Goal: Task Accomplishment & Management: Manage account settings

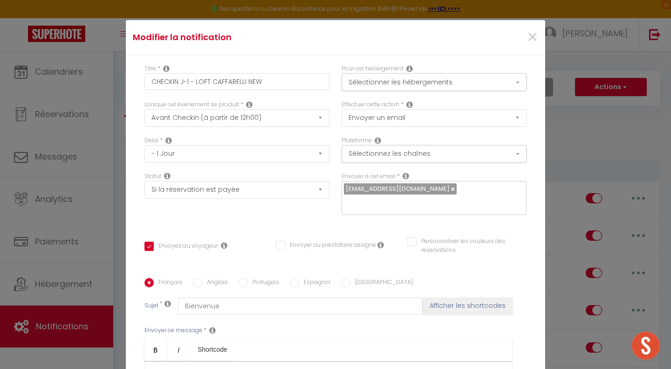
select select "2"
select select "1 Jour"
select select "if_booking_is_paid"
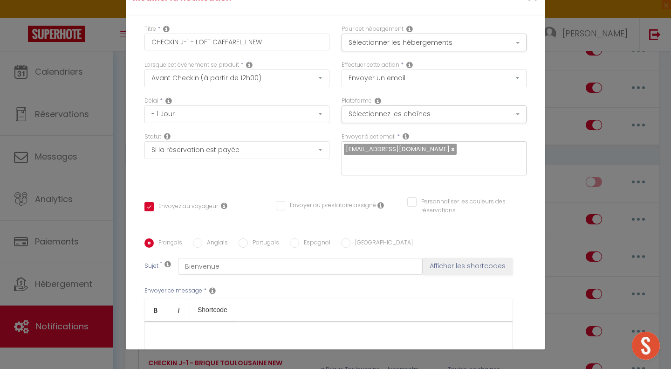
scroll to position [164, 0]
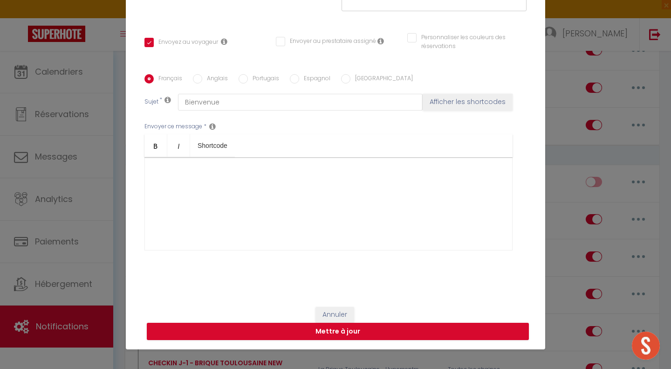
click at [270, 187] on div "​" at bounding box center [328, 203] width 368 height 93
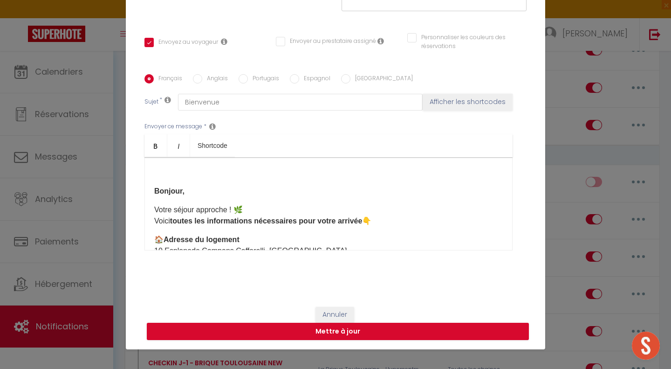
click at [154, 190] on strong "Bonjour," at bounding box center [169, 191] width 30 height 8
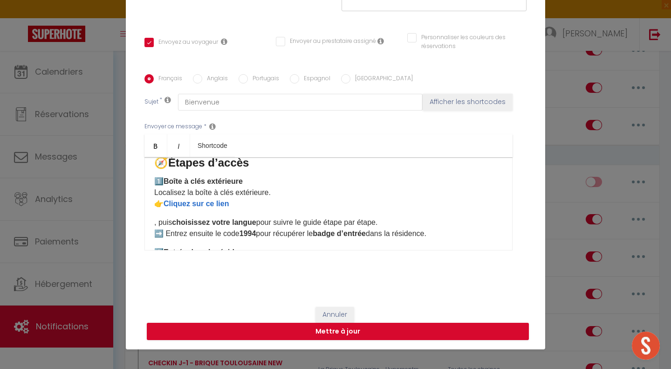
scroll to position [198, 0]
click at [211, 202] on link "Cliquez sur ce lien" at bounding box center [196, 203] width 65 height 8
click at [244, 203] on p "1️⃣ Boîte à clés extérieure Localisez la boîte à clés extérieure. 👉 Cliquez sur…" at bounding box center [328, 192] width 349 height 34
click at [249, 202] on p "1️⃣ Boîte à clés extérieure Localisez la boîte à clés extérieure. 👉 Cliquez sur…" at bounding box center [328, 197] width 349 height 45
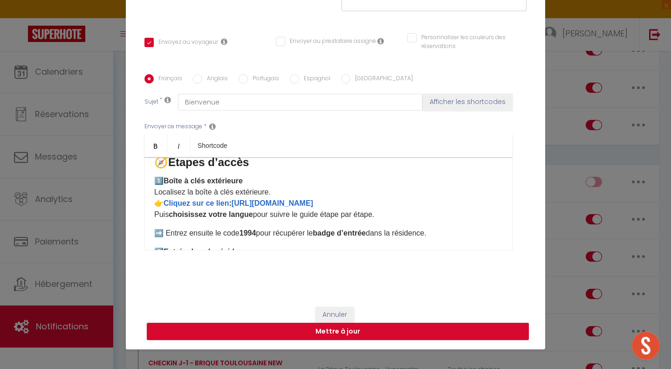
click at [421, 210] on p "1️⃣ Boîte à clés extérieure Localisez la boîte à clés extérieure. 👉 Cliquez sur…" at bounding box center [328, 197] width 349 height 45
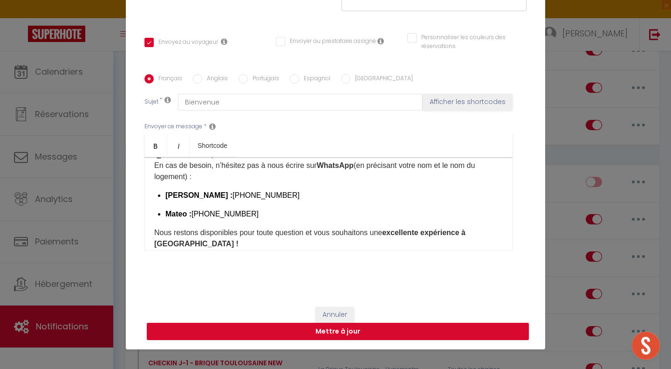
scroll to position [601, 0]
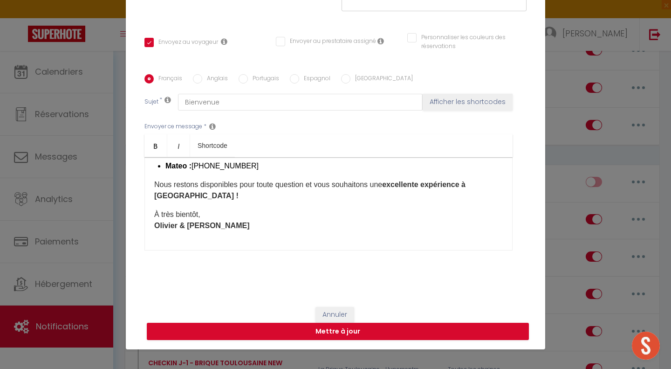
click at [219, 77] on label "Anglais" at bounding box center [215, 79] width 26 height 10
click at [202, 77] on input "Anglais" at bounding box center [197, 78] width 9 height 9
radio input "true"
checkbox input "true"
checkbox input "false"
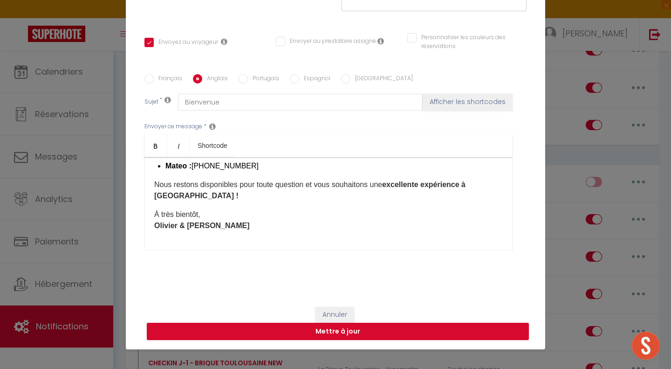
checkbox input "false"
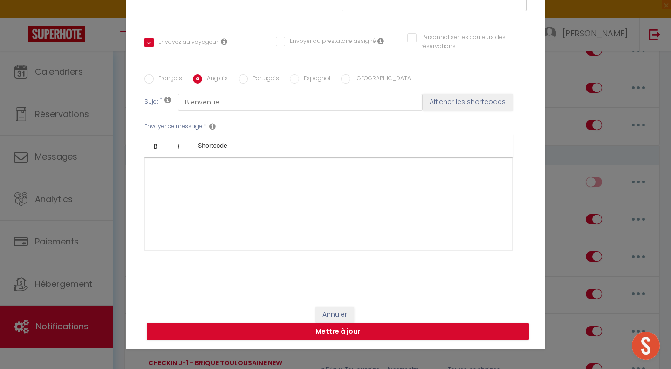
scroll to position [0, 0]
click at [185, 198] on div "​" at bounding box center [328, 203] width 368 height 93
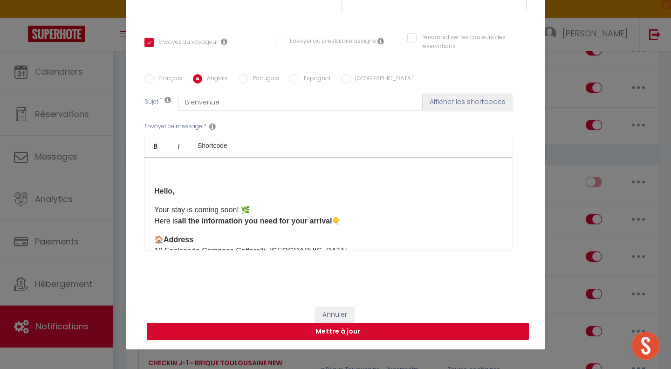
click at [148, 191] on div "​ Hello, Your stay is coming soon! 🌿 Here is all the information you need for y…" at bounding box center [328, 203] width 368 height 93
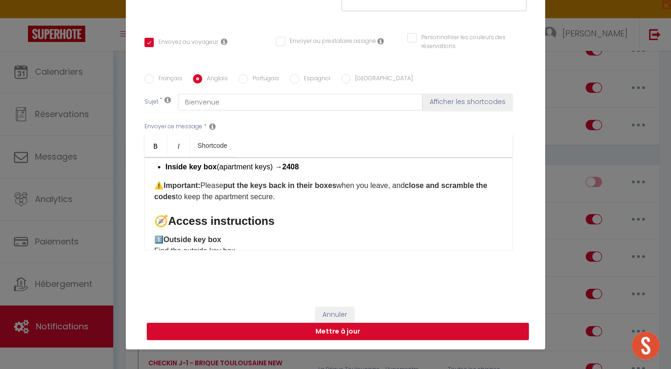
scroll to position [186, 0]
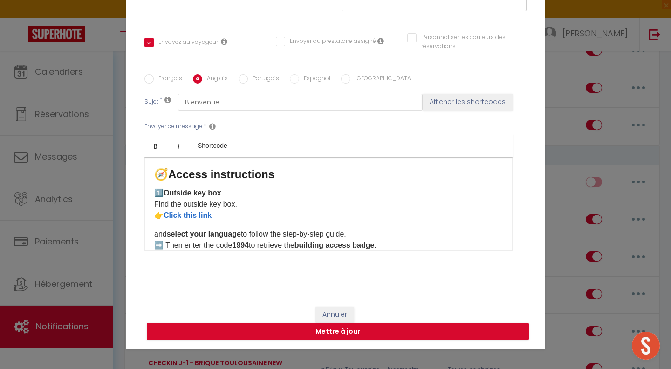
click at [228, 214] on p "1️⃣ Outside key box Find the outside key box. 👉 Click this link" at bounding box center [328, 204] width 349 height 34
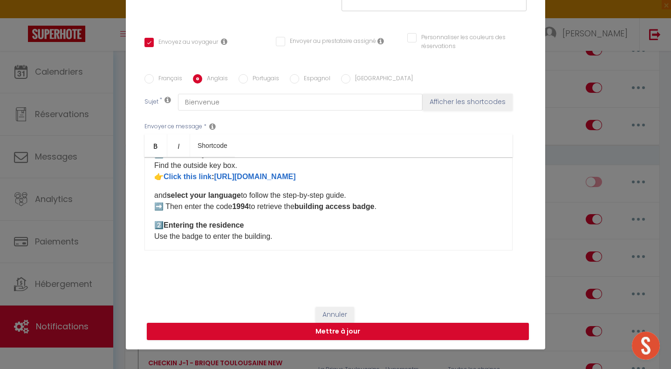
scroll to position [233, 0]
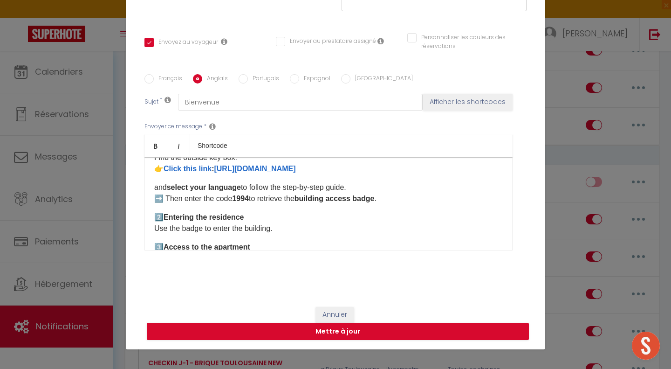
click at [376, 188] on p "and select your language to follow the step-by-step guide. ➡️ Then enter the co…" at bounding box center [328, 193] width 349 height 22
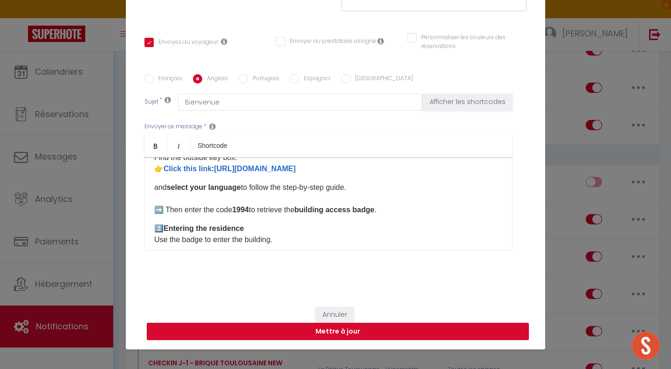
scroll to position [326, 0]
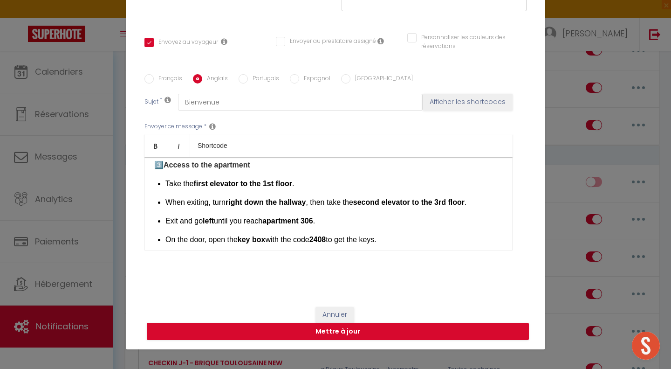
click at [257, 72] on div "Français Anglais Portugais Espagnol Italien Sujet * Bienvenue Afficher les shor…" at bounding box center [335, 168] width 382 height 216
click at [255, 78] on label "Portugais" at bounding box center [263, 79] width 31 height 10
click at [248, 78] on input "Portugais" at bounding box center [243, 78] width 9 height 9
radio input "true"
checkbox input "true"
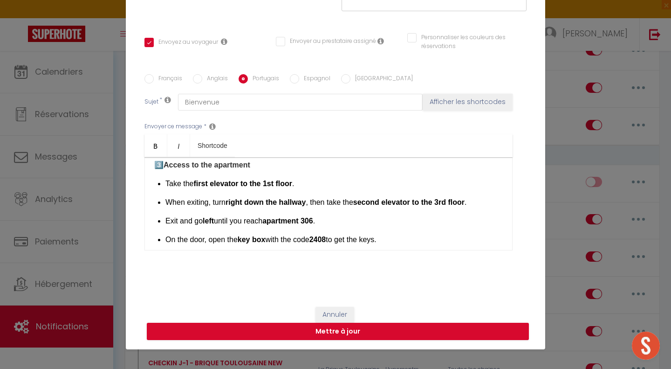
checkbox input "false"
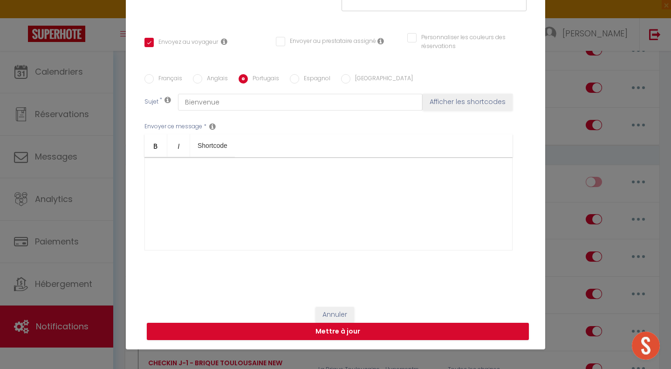
scroll to position [0, 0]
click at [193, 185] on div "​" at bounding box center [328, 203] width 368 height 93
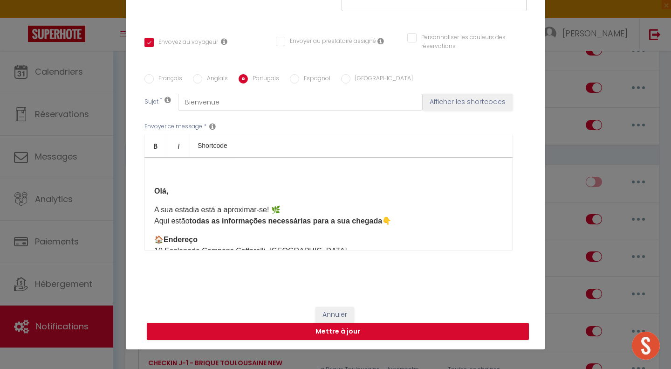
click at [149, 192] on div "​ Olá, A sua estadia está a aproximar-se! 🌿 Aqui estão todas as informações nec…" at bounding box center [328, 203] width 368 height 93
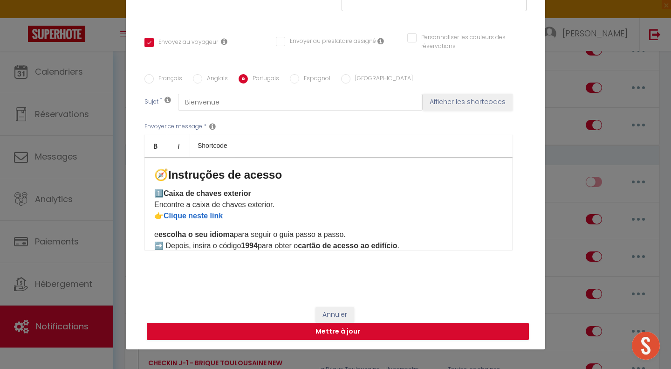
scroll to position [186, 0]
click at [294, 213] on p "1️⃣ Caixa de chaves exterior Encontre a caixa de chaves exterior. 👉 Clique nest…" at bounding box center [328, 204] width 349 height 34
click at [293, 80] on input "Espagnol" at bounding box center [294, 78] width 9 height 9
radio input "true"
checkbox input "true"
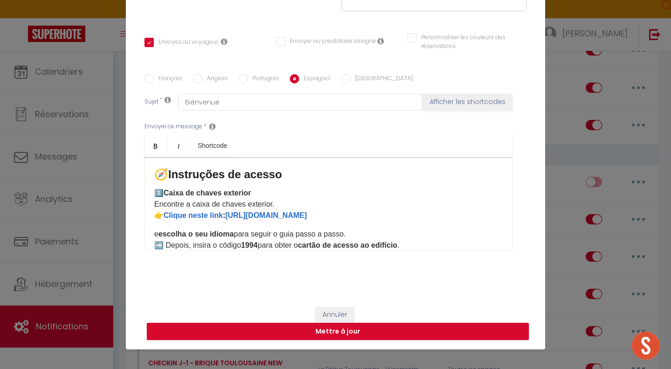
checkbox input "false"
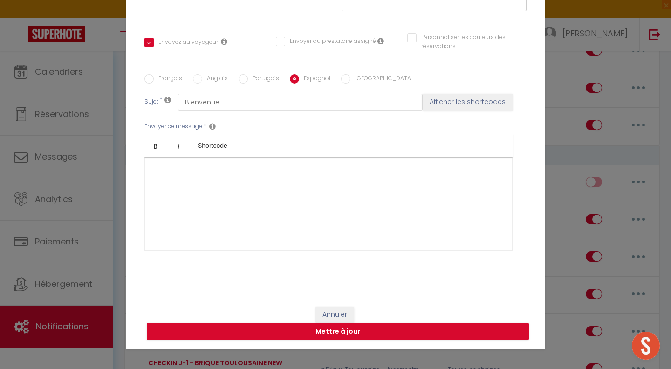
click at [241, 207] on div "​" at bounding box center [328, 203] width 368 height 93
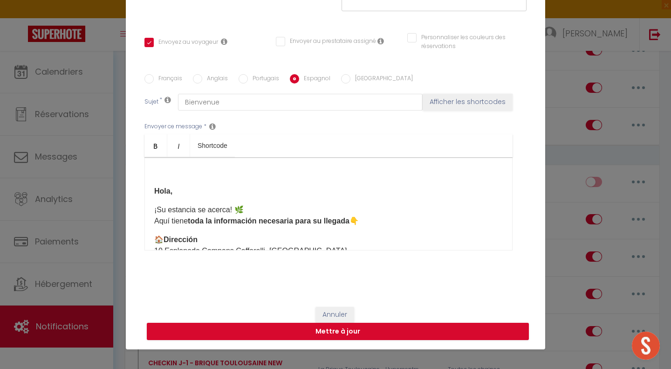
click at [150, 189] on div "​ Hola, ¡Su estancia se acerca! 🌿 Aquí tiene toda la información necesaria para…" at bounding box center [328, 203] width 368 height 93
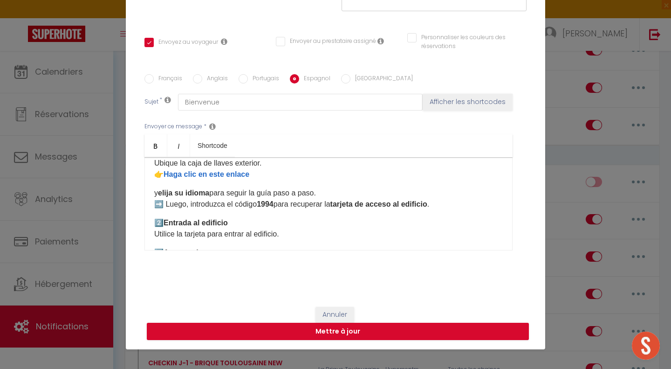
scroll to position [233, 0]
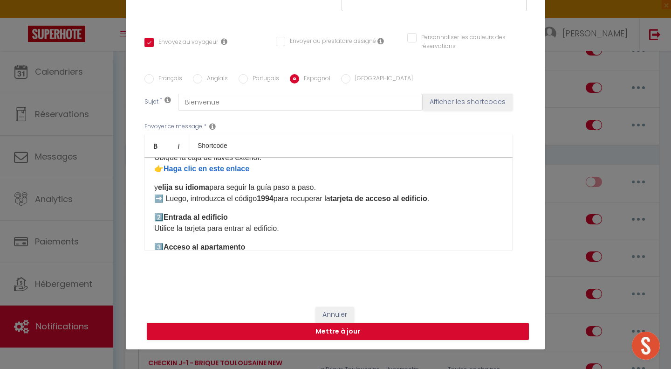
click at [293, 166] on p "1️⃣ Caja de llaves exterior Ubique la caja de llaves exterior. 👉 Haga clic en e…" at bounding box center [328, 158] width 349 height 34
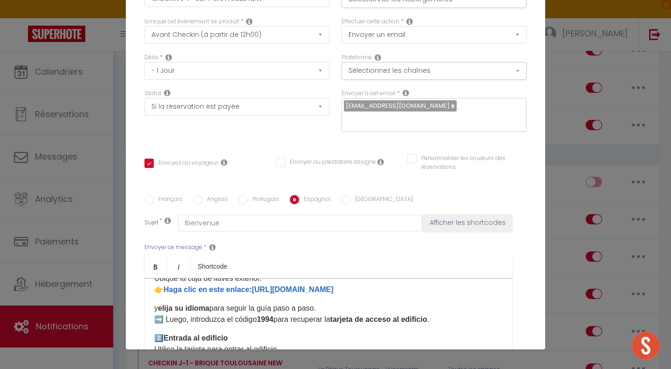
scroll to position [25, 0]
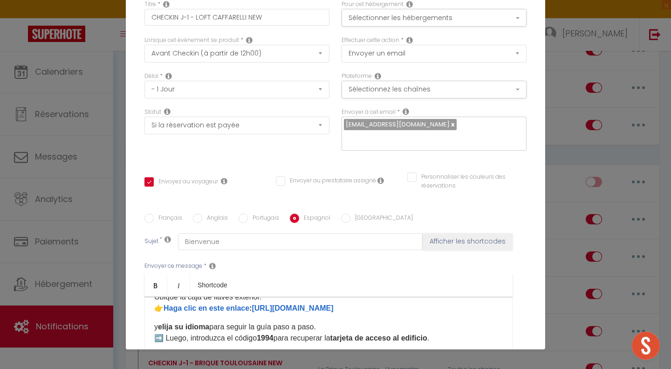
click at [350, 216] on label "[GEOGRAPHIC_DATA]" at bounding box center [381, 218] width 62 height 10
click at [345, 216] on input "[GEOGRAPHIC_DATA]" at bounding box center [345, 217] width 9 height 9
radio input "true"
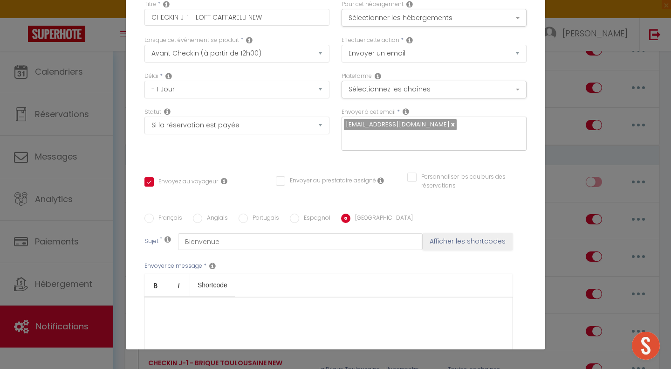
checkbox input "true"
checkbox input "false"
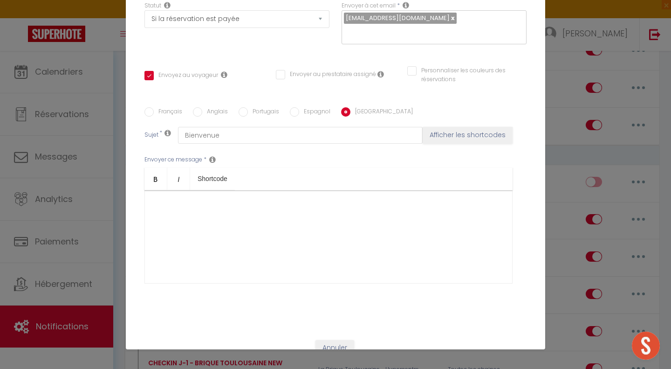
scroll to position [164, 0]
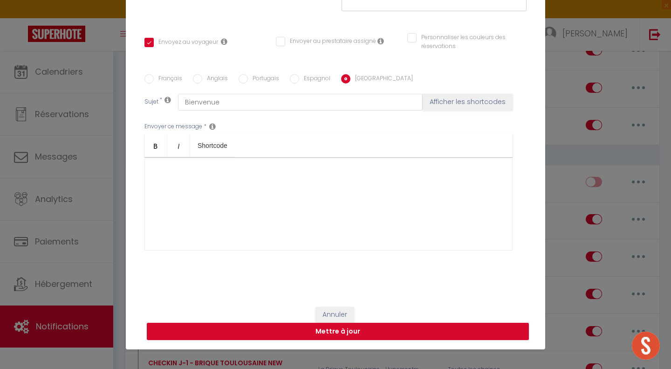
click at [259, 227] on div at bounding box center [328, 203] width 368 height 93
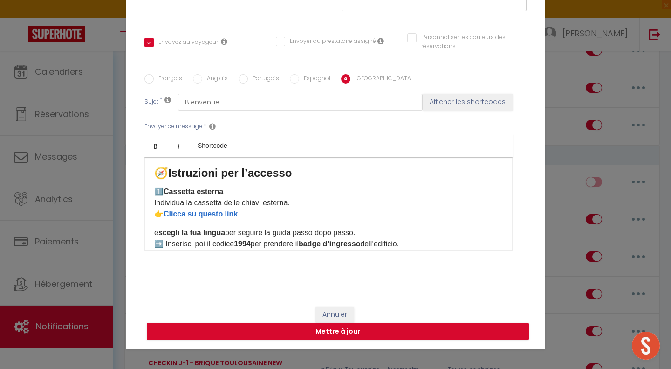
scroll to position [233, 0]
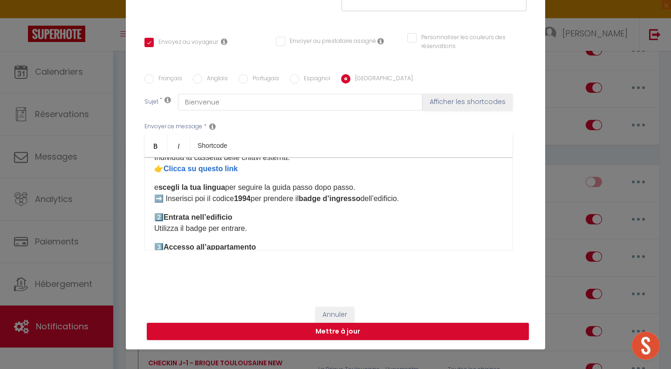
click at [284, 173] on p "1️⃣ Cassetta esterna Individua la cassetta delle chiavi esterna. 👉 Clicca su qu…" at bounding box center [328, 158] width 349 height 34
click at [343, 331] on button "Mettre à jour" at bounding box center [338, 331] width 382 height 18
checkbox input "true"
checkbox input "false"
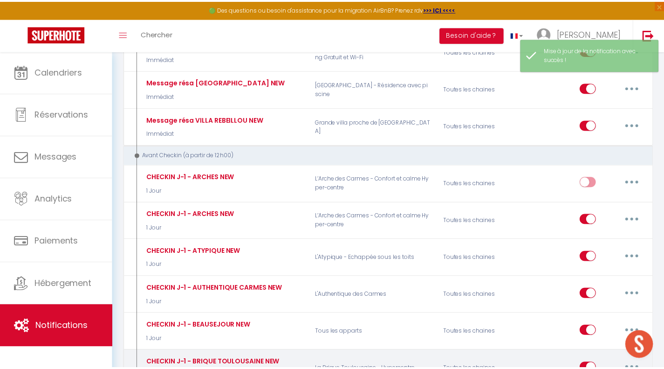
scroll to position [0, 0]
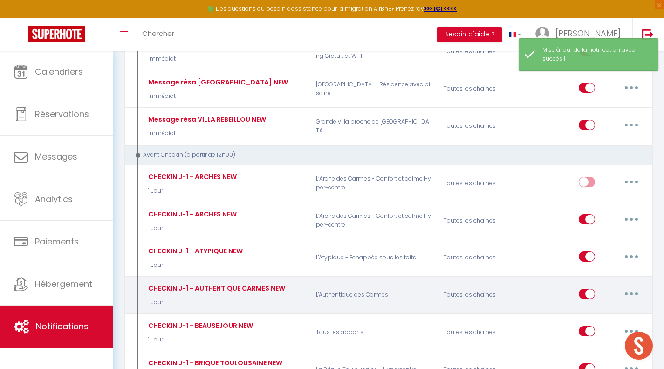
checkbox input "true"
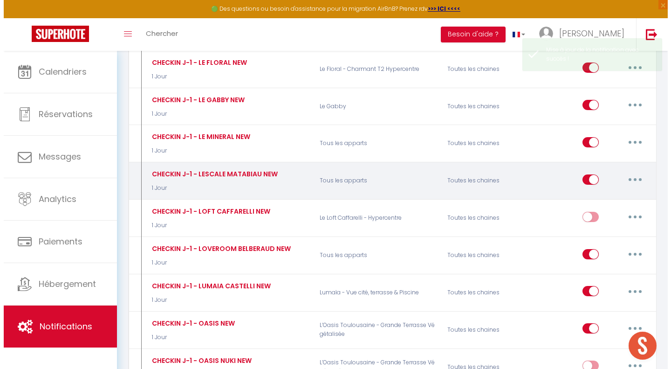
scroll to position [3485, 0]
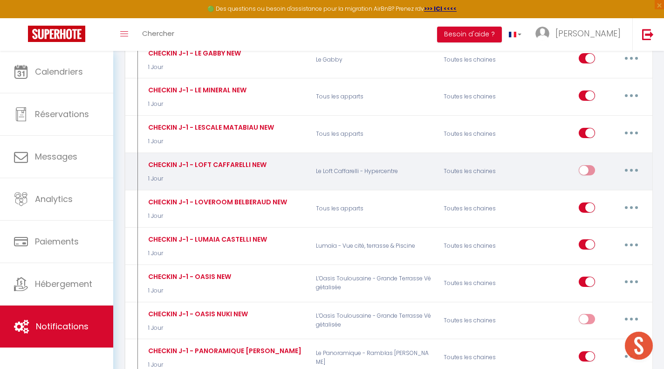
click at [589, 165] on input "checkbox" at bounding box center [587, 172] width 16 height 14
checkbox input "true"
select select
checkbox input "false"
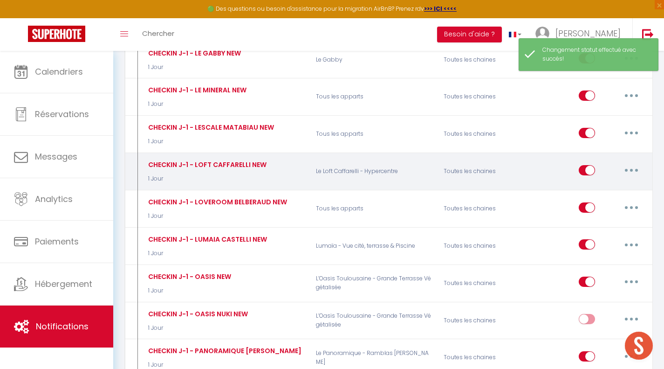
drag, startPoint x: 627, startPoint y: 153, endPoint x: 623, endPoint y: 160, distance: 7.3
click at [627, 163] on button "button" at bounding box center [631, 170] width 26 height 15
click at [619, 183] on link "Editer" at bounding box center [607, 191] width 69 height 16
type input "CHECKIN J-1 - LOFT CAFFARELLI NEW"
select select "1 Jour"
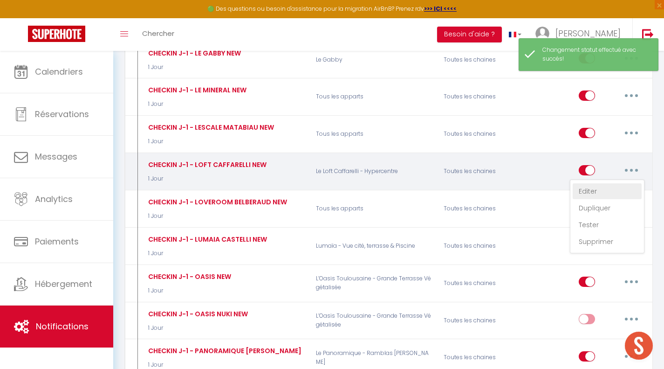
select select "if_booking_is_paid"
checkbox input "true"
checkbox input "false"
radio input "true"
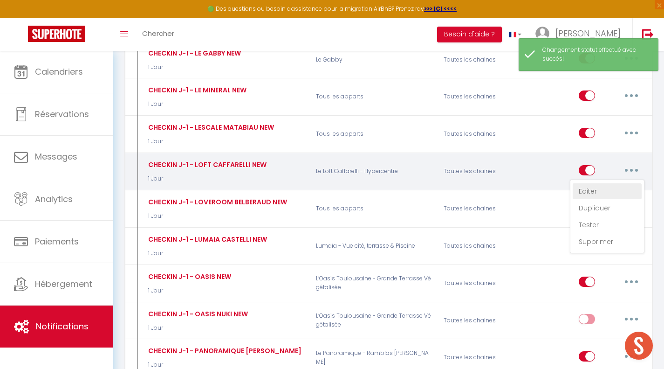
type input "Bienvenue"
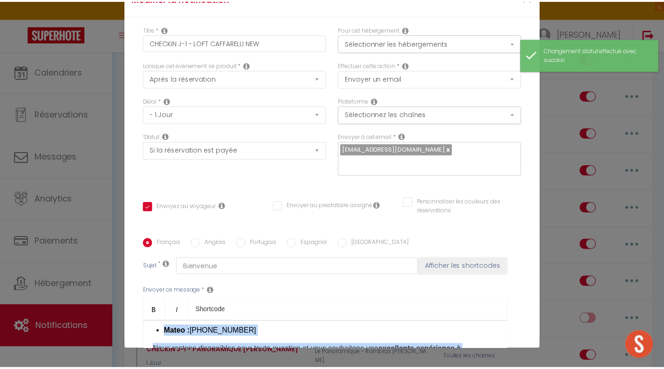
scroll to position [601, 0]
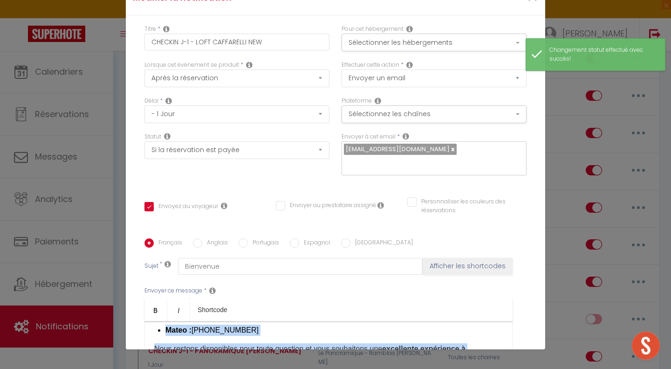
drag, startPoint x: 151, startPoint y: 181, endPoint x: 294, endPoint y: 312, distance: 193.6
click at [294, 312] on form "Modifier la notification × Titre * CHECKIN J-1 - LOFT CAFFARELLI NEW Pour cet h…" at bounding box center [335, 246] width 419 height 533
copy div "Loremip, Dolor sitame consecte ! 🌿 Adipi elitse doe temporincidi utlaboreetd ma…"
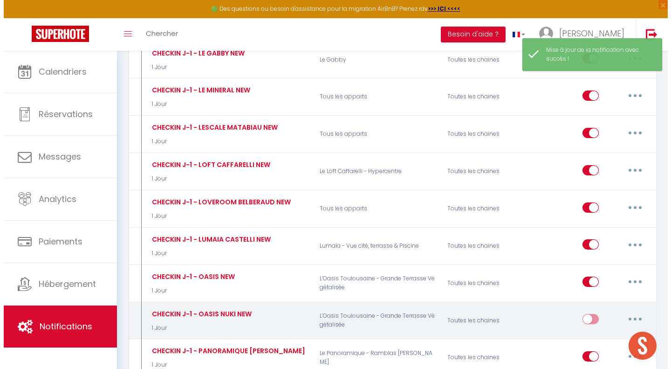
scroll to position [0, 0]
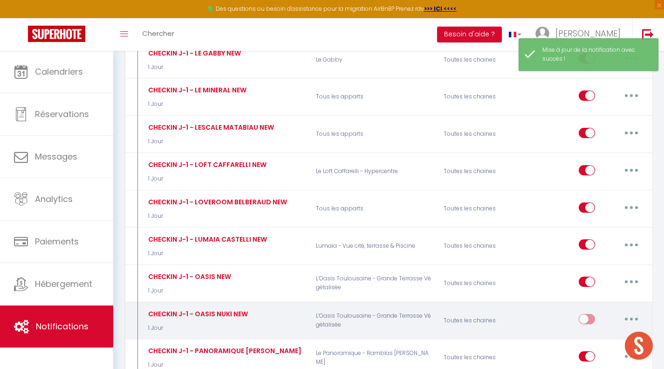
checkbox input "true"
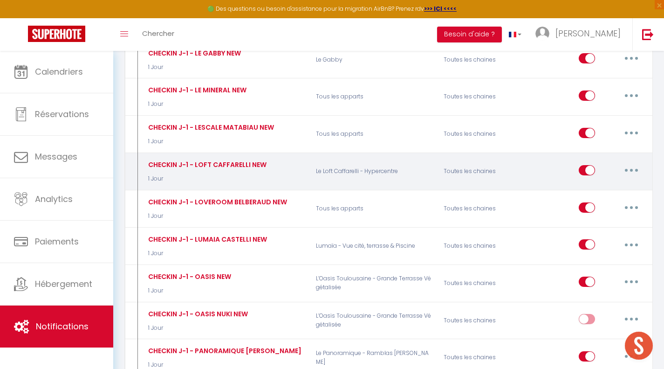
click at [630, 163] on button "button" at bounding box center [631, 170] width 26 height 15
click at [618, 183] on link "Editer" at bounding box center [607, 191] width 69 height 16
type input "CHECKIN J-1 - LOFT CAFFARELLI NEW"
select select "1 Jour"
select select "if_booking_is_paid"
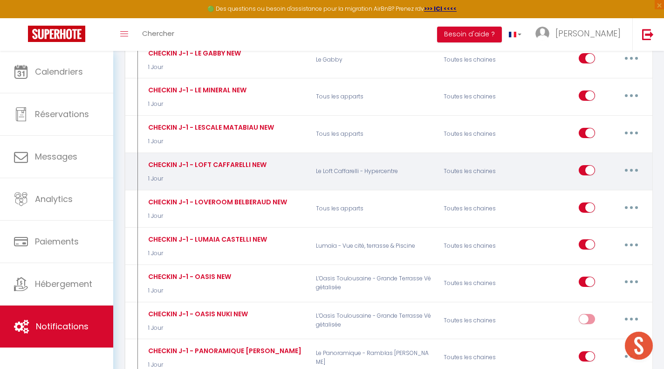
checkbox input "true"
checkbox input "false"
radio input "true"
type input "Bienvenue"
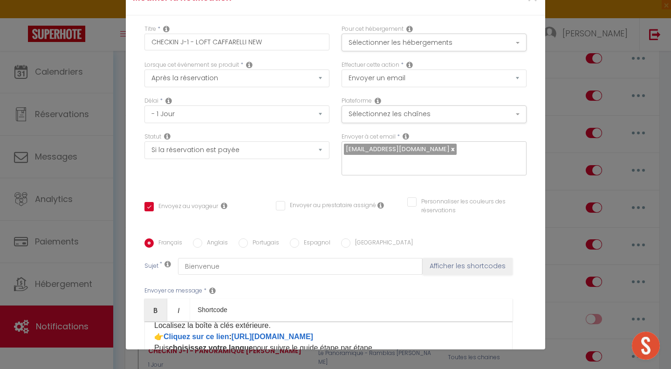
scroll to position [228, 0]
drag, startPoint x: 229, startPoint y: 183, endPoint x: 165, endPoint y: 185, distance: 63.9
click at [165, 333] on strong "Cliquez sur ce lien : [URL][DOMAIN_NAME] ​" at bounding box center [239, 337] width 150 height 8
drag, startPoint x: 325, startPoint y: 188, endPoint x: 231, endPoint y: 183, distance: 94.3
click at [231, 309] on p "1️⃣ Boîte à clés extérieure Localisez la boîte à clés extérieure. 👉 Cliquez sur…" at bounding box center [328, 331] width 349 height 45
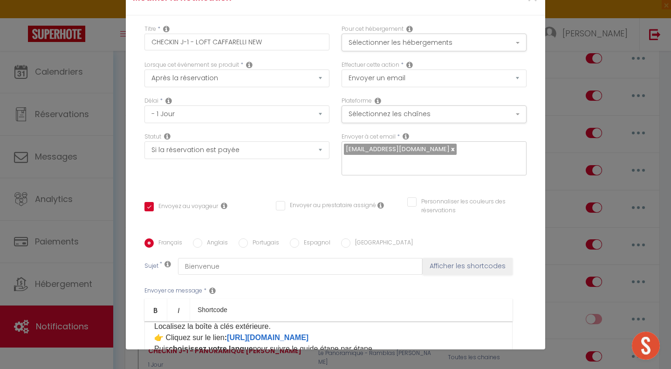
click at [212, 238] on label "Anglais" at bounding box center [215, 243] width 26 height 10
click at [202, 238] on input "Anglais" at bounding box center [197, 242] width 9 height 9
radio input "true"
checkbox input "true"
checkbox input "false"
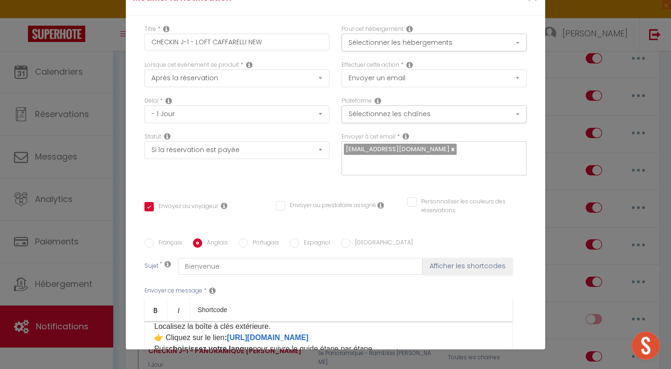
checkbox input "false"
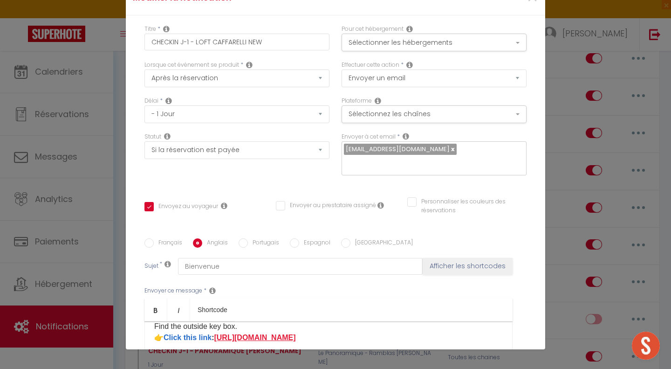
drag, startPoint x: 293, startPoint y: 185, endPoint x: 218, endPoint y: 182, distance: 75.1
click at [218, 309] on p "1️⃣ Outside key box Find the outside key box. 👉 Click this link : [URL][DOMAIN_…" at bounding box center [328, 326] width 349 height 34
click at [264, 238] on label "Portugais" at bounding box center [263, 243] width 31 height 10
click at [248, 238] on input "Portugais" at bounding box center [243, 242] width 9 height 9
radio input "true"
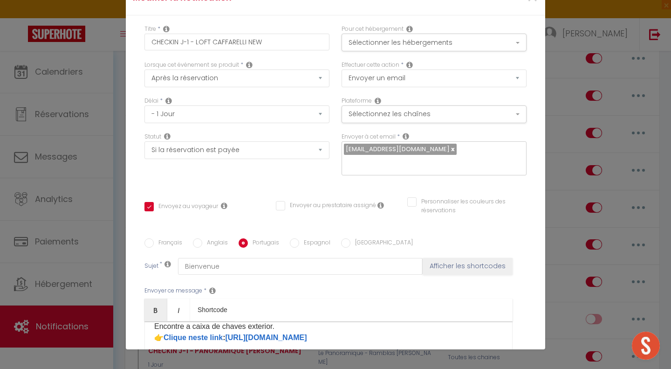
checkbox input "true"
checkbox input "false"
drag, startPoint x: 309, startPoint y: 185, endPoint x: 230, endPoint y: 181, distance: 79.3
click at [230, 309] on p "1️⃣ Caixa de chaves exterior Encontre a caixa de chaves exterior. 👉 Clique nest…" at bounding box center [328, 326] width 349 height 34
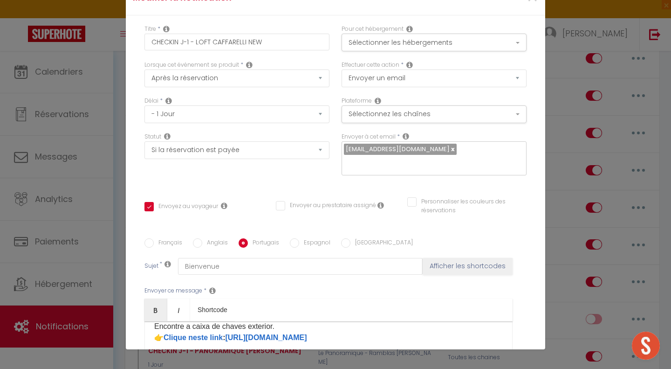
click at [290, 238] on input "Espagnol" at bounding box center [294, 242] width 9 height 9
radio input "true"
checkbox input "true"
checkbox input "false"
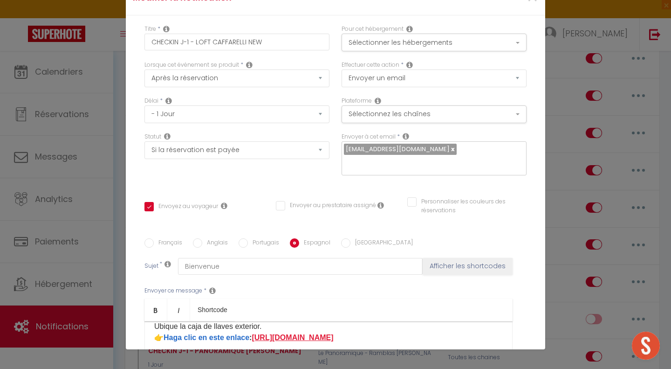
drag, startPoint x: 315, startPoint y: 180, endPoint x: 256, endPoint y: 184, distance: 58.9
click at [256, 309] on p "1️⃣ Caja de llaves exterior Ubique la caja de llaves exterior. 👉 Haga clic en e…" at bounding box center [328, 326] width 349 height 34
click at [354, 238] on label "[GEOGRAPHIC_DATA]" at bounding box center [381, 243] width 62 height 10
click at [341, 238] on input "[GEOGRAPHIC_DATA]" at bounding box center [345, 242] width 9 height 9
radio input "true"
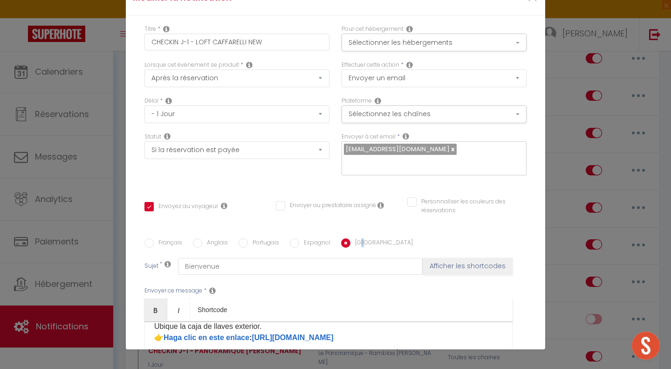
checkbox input "true"
checkbox input "false"
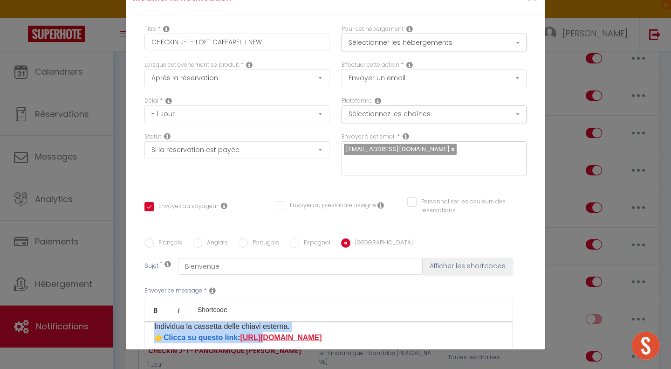
drag, startPoint x: 331, startPoint y: 177, endPoint x: 286, endPoint y: 183, distance: 45.1
click at [265, 309] on p "1️⃣ Cassetta esterna Individua la cassetta delle chiavi esterna. 👉 Clicca su qu…" at bounding box center [328, 326] width 349 height 34
drag, startPoint x: 335, startPoint y: 185, endPoint x: 242, endPoint y: 185, distance: 92.3
click at [242, 309] on p "1️⃣ Cassetta esterna Individua la cassetta delle chiavi esterna. 👉 Clicca su qu…" at bounding box center [328, 326] width 349 height 34
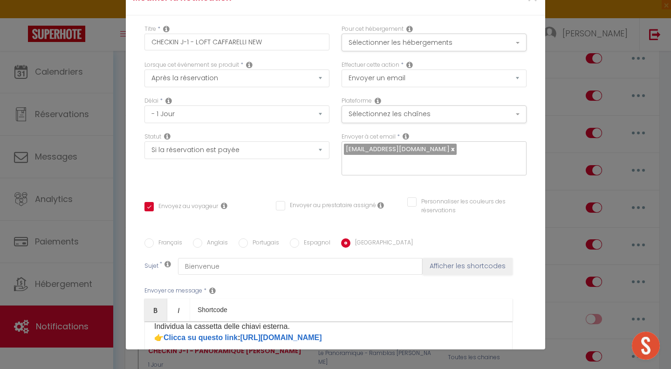
checkbox input "true"
checkbox input "false"
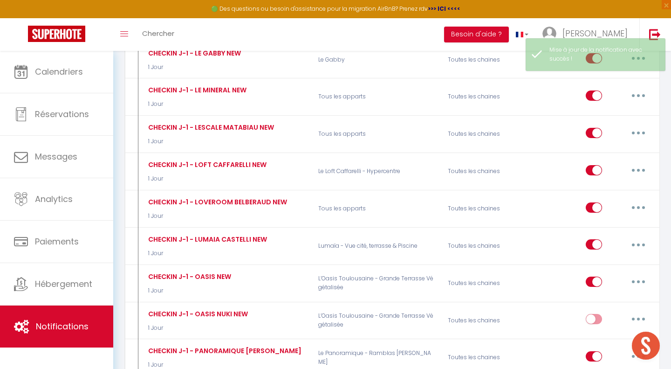
scroll to position [0, 0]
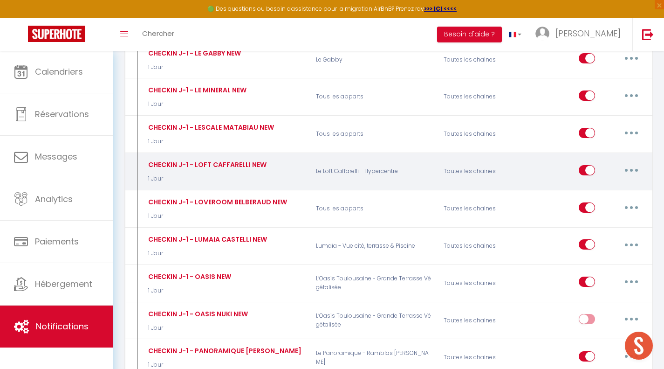
click at [635, 163] on button "button" at bounding box center [631, 170] width 26 height 15
click at [600, 183] on link "Editer" at bounding box center [607, 191] width 69 height 16
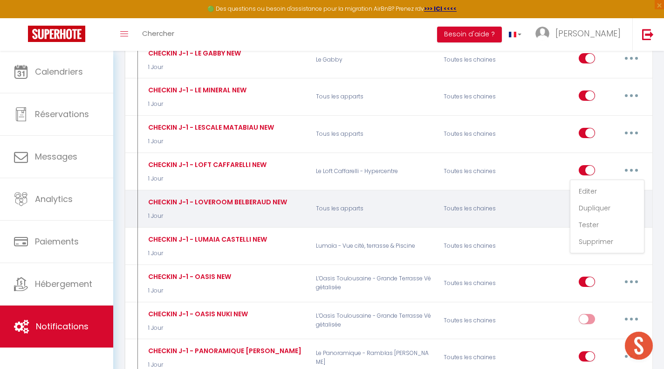
type input "CHECKIN J-1 - LOFT CAFFARELLI NEW"
select select "1 Jour"
select select "if_booking_is_paid"
checkbox input "true"
checkbox input "false"
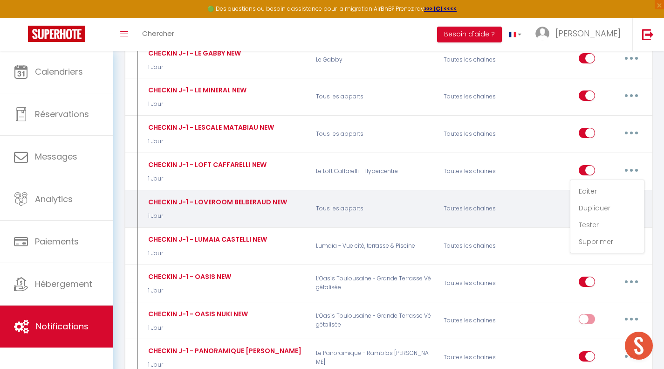
checkbox input "false"
radio input "true"
type input "Bienvenue"
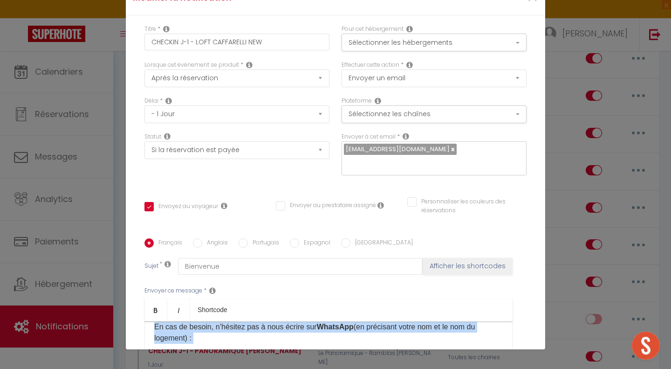
scroll to position [601, 0]
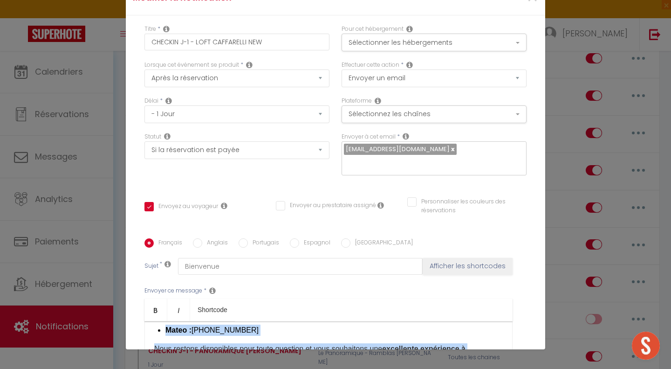
drag, startPoint x: 153, startPoint y: 178, endPoint x: 288, endPoint y: 312, distance: 190.1
click at [288, 312] on form "Modifier la notification × Titre * CHECKIN J-1 - LOFT CAFFARELLI NEW Pour cet h…" at bounding box center [335, 246] width 419 height 533
copy div "​ Loremip, Dolor sitame consecte ! 🌿 Adipi elitse doe temporincidi utlaboreetd …"
click at [313, 321] on div "​ Bonjour, Votre séjour approche ! 🌿 Voici toutes les informations nécessaires …" at bounding box center [328, 367] width 368 height 93
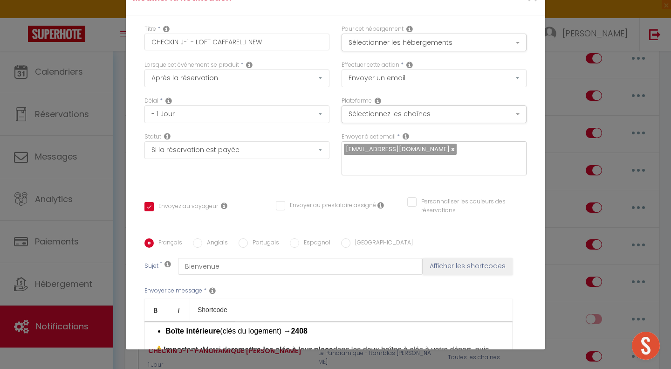
scroll to position [186, 0]
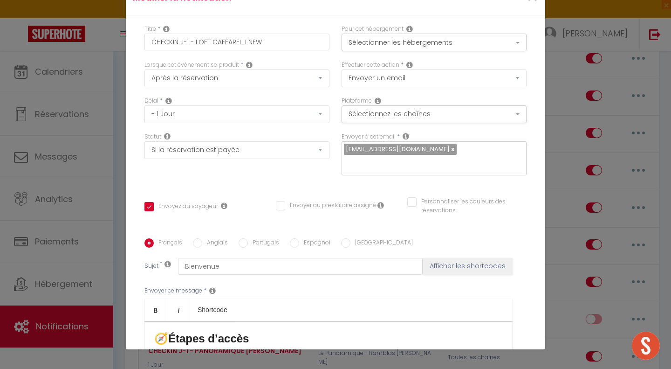
drag, startPoint x: 335, startPoint y: 224, endPoint x: 230, endPoint y: 226, distance: 105.8
click at [230, 351] on p "1️⃣ Boîte à clés extérieure Localisez la boîte à clés extérieure. 👉 Cliquez sur…" at bounding box center [328, 373] width 349 height 45
click at [215, 224] on div "Français Anglais Portugais Espagnol Italien Sujet * Bienvenue Afficher les shor…" at bounding box center [335, 332] width 382 height 216
click at [213, 238] on label "Anglais" at bounding box center [215, 243] width 26 height 10
click at [202, 238] on input "Anglais" at bounding box center [197, 242] width 9 height 9
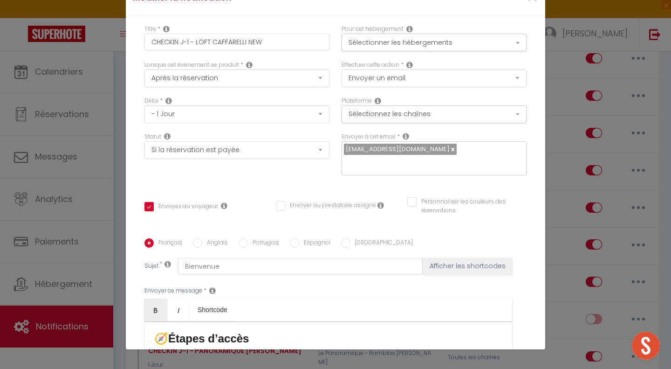
radio input "true"
checkbox input "true"
checkbox input "false"
drag, startPoint x: 308, startPoint y: 224, endPoint x: 219, endPoint y: 221, distance: 89.1
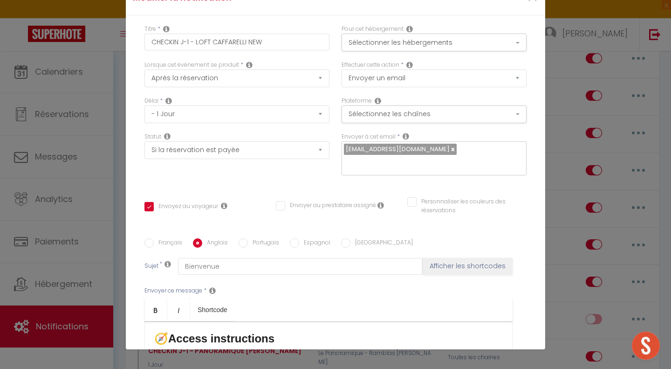
click at [219, 351] on p "1️⃣ Outside key box Find the outside key box. 👉 Click this link : [URL][DOMAIN_…" at bounding box center [328, 368] width 349 height 34
click at [272, 238] on label "Portugais" at bounding box center [263, 243] width 31 height 10
click at [248, 238] on input "Portugais" at bounding box center [243, 242] width 9 height 9
radio input "true"
checkbox input "true"
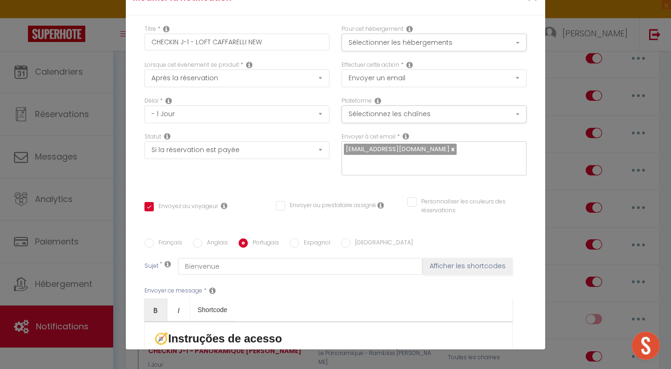
checkbox input "false"
drag, startPoint x: 313, startPoint y: 225, endPoint x: 228, endPoint y: 228, distance: 84.9
click at [228, 351] on p "1️⃣ Caixa de chaves exterior Encontre a caixa de chaves exterior. 👉 Clique nest…" at bounding box center [328, 368] width 349 height 34
click at [292, 238] on input "Espagnol" at bounding box center [294, 242] width 9 height 9
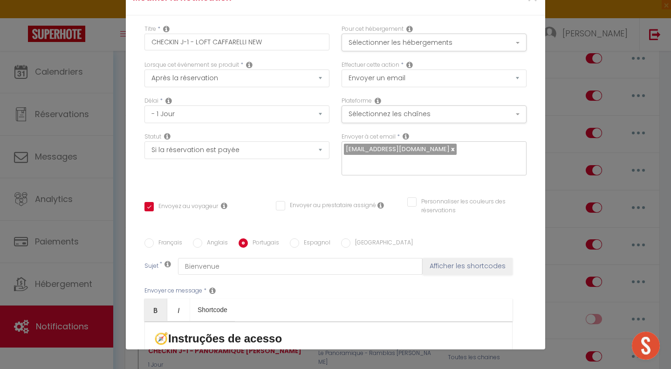
radio input "true"
checkbox input "true"
checkbox input "false"
drag, startPoint x: 350, startPoint y: 224, endPoint x: 254, endPoint y: 225, distance: 95.5
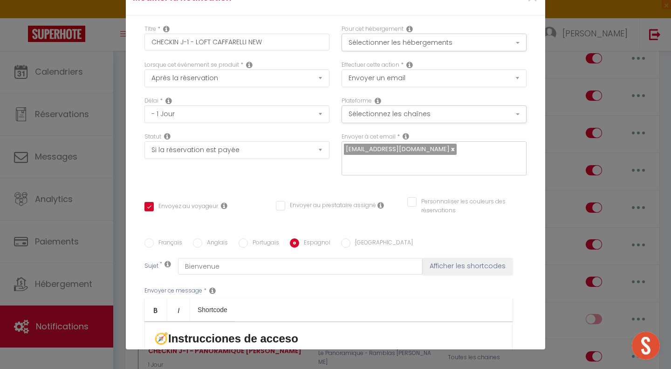
click at [254, 351] on p "1️⃣ Caja de llaves exterior Ubique la caja de llaves exterior. 👉 Haga clic en e…" at bounding box center [328, 368] width 349 height 34
click at [350, 238] on label "[GEOGRAPHIC_DATA]" at bounding box center [381, 243] width 62 height 10
click at [349, 238] on input "[GEOGRAPHIC_DATA]" at bounding box center [345, 242] width 9 height 9
radio input "true"
checkbox input "true"
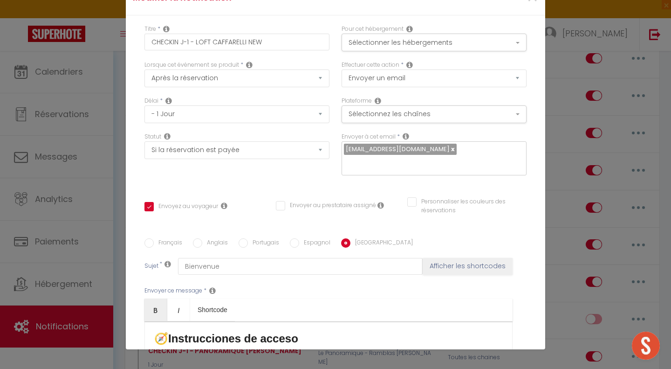
checkbox input "false"
drag, startPoint x: 338, startPoint y: 227, endPoint x: 243, endPoint y: 220, distance: 94.8
click at [243, 351] on p "1️⃣ Cassetta esterna Individua la cassetta delle chiavi esterna. 👉 Clicca su qu…" at bounding box center [328, 368] width 349 height 34
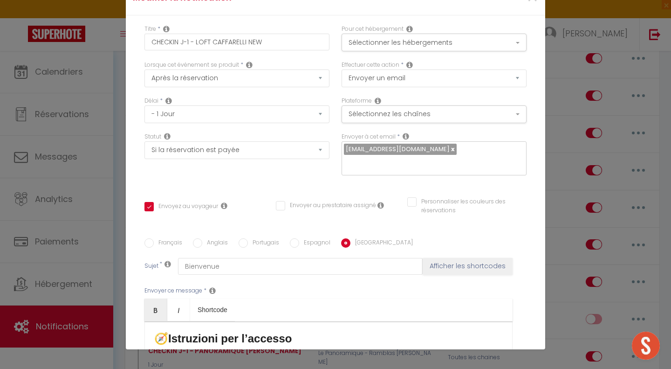
checkbox input "true"
checkbox input "false"
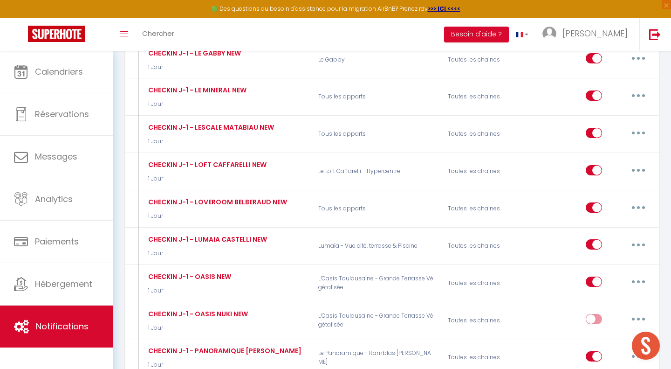
scroll to position [0, 0]
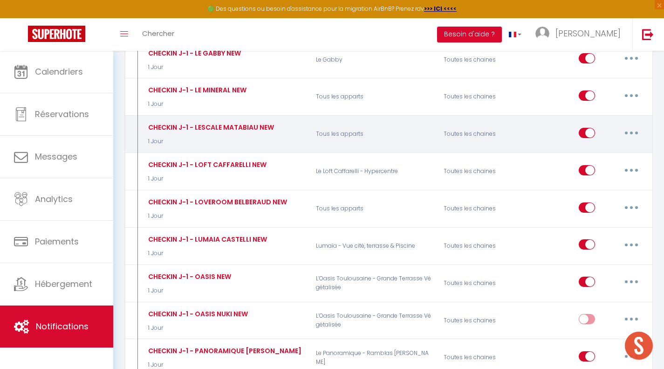
click at [638, 125] on button "button" at bounding box center [631, 132] width 26 height 15
click at [607, 196] on link "Supprimer" at bounding box center [607, 204] width 69 height 16
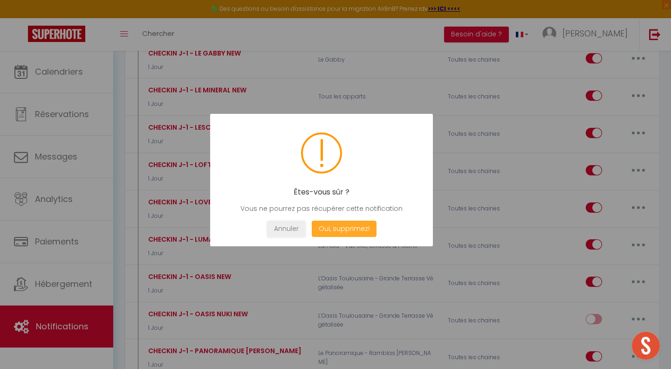
click at [367, 226] on button "Oui, supprimez!" at bounding box center [344, 228] width 65 height 16
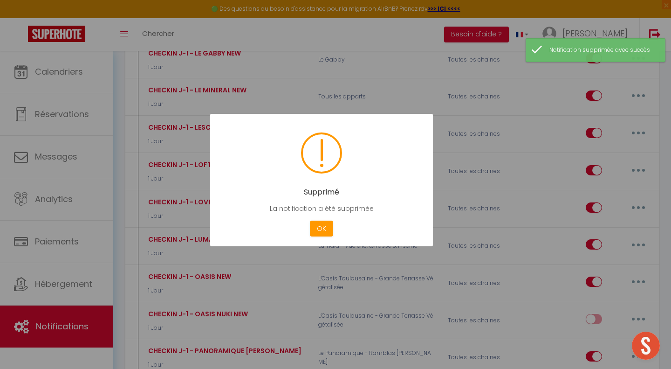
checkbox input "false"
checkbox input "true"
click at [331, 219] on div "Supprimé La notification a été supprimée Not valid Cancel OK" at bounding box center [321, 180] width 223 height 132
click at [326, 223] on button "OK" at bounding box center [321, 228] width 23 height 16
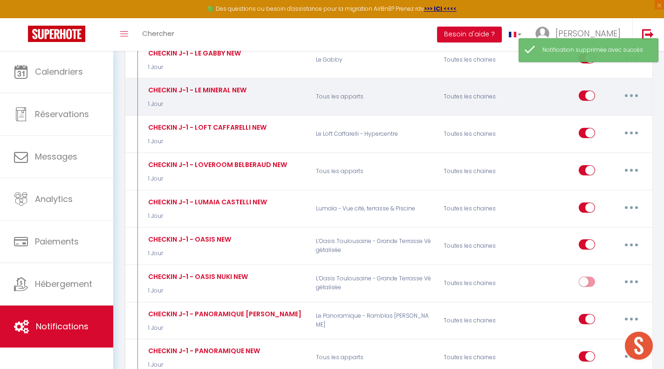
click at [637, 88] on button "button" at bounding box center [631, 95] width 26 height 15
click at [601, 159] on link "Supprimer" at bounding box center [607, 167] width 69 height 16
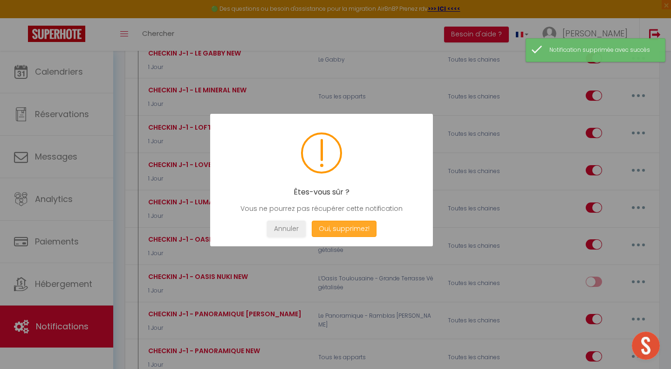
click at [343, 229] on button "Oui, supprimez!" at bounding box center [344, 228] width 65 height 16
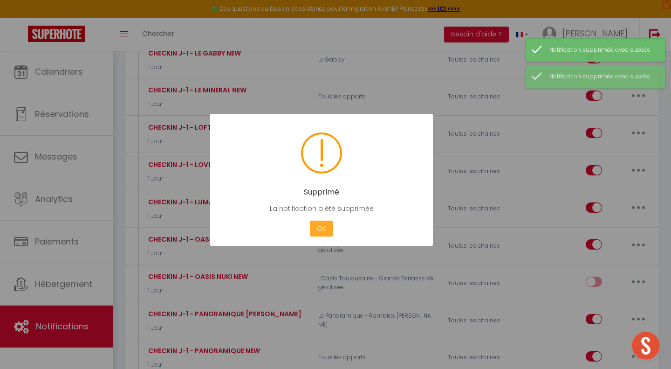
click at [320, 230] on button "OK" at bounding box center [321, 228] width 23 height 16
checkbox input "false"
checkbox input "true"
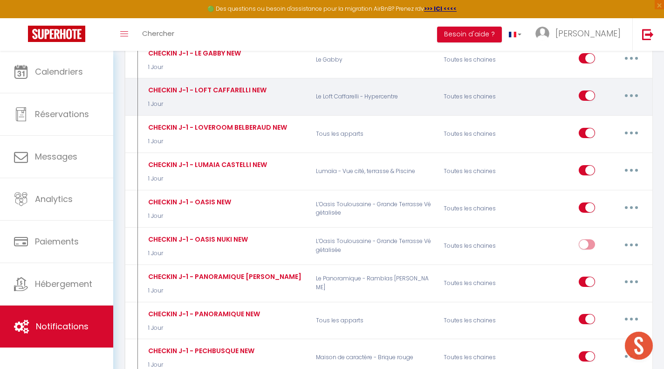
click at [631, 94] on icon "button" at bounding box center [631, 95] width 3 height 3
click at [622, 109] on link "Editer" at bounding box center [607, 117] width 69 height 16
type input "CHECKIN J-1 - LOFT CAFFARELLI NEW"
select select "1 Jour"
select select "if_booking_is_paid"
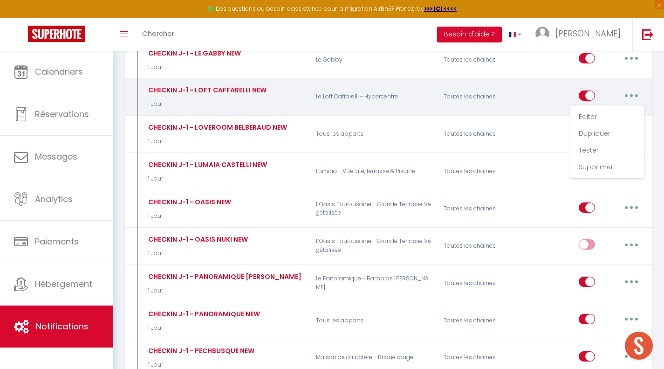
checkbox input "true"
checkbox input "false"
radio input "true"
type input "Bienvenue"
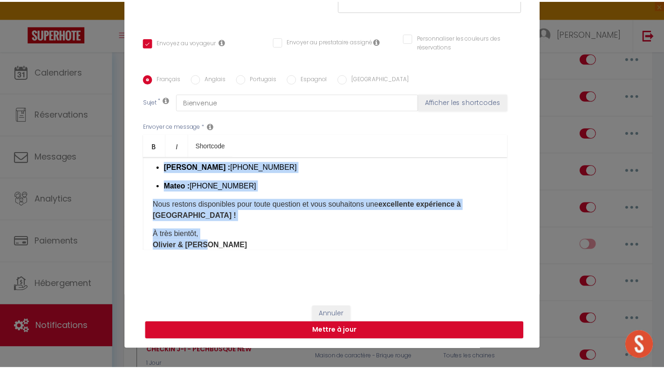
scroll to position [601, 0]
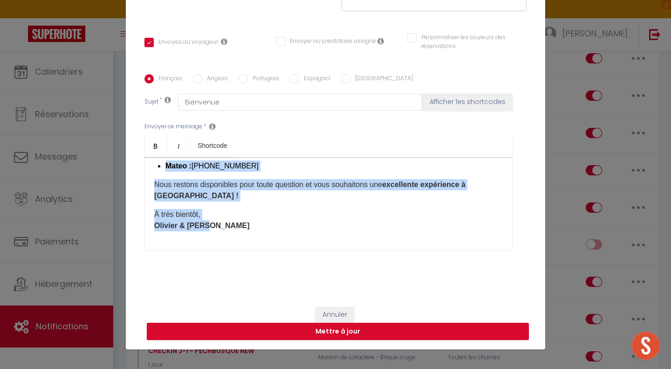
drag, startPoint x: 146, startPoint y: 172, endPoint x: 275, endPoint y: 306, distance: 185.5
click at [277, 304] on form "Modifier la notification × Titre * CHECKIN J-1 - LOFT CAFFARELLI NEW Pour cet h…" at bounding box center [335, 82] width 419 height 533
copy div "​ Loremip, Dolor sitame consecte ! 🌿 Adipi elitse doe temporincidi utlaboreetd …"
click at [340, 314] on button "Annuler" at bounding box center [334, 315] width 39 height 16
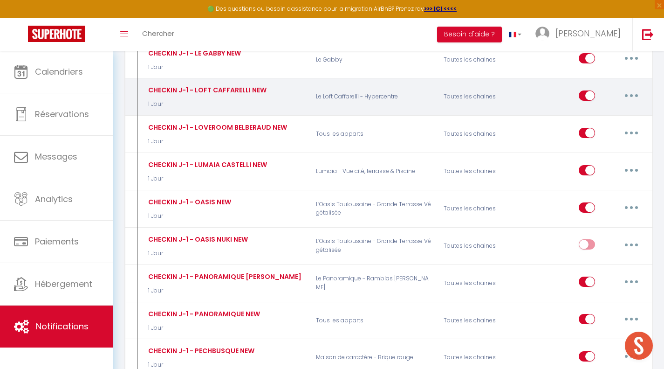
click at [588, 90] on input "checkbox" at bounding box center [587, 97] width 16 height 14
checkbox input "false"
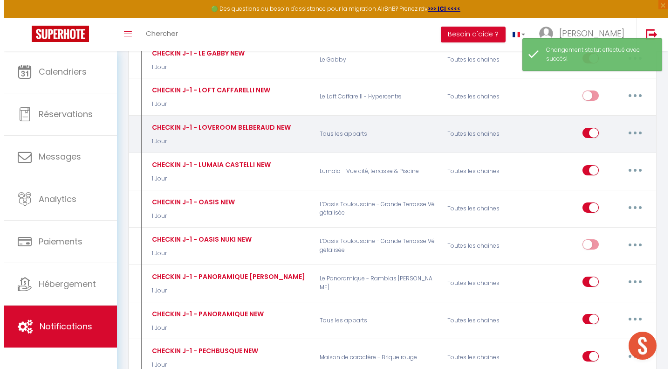
scroll to position [3438, 0]
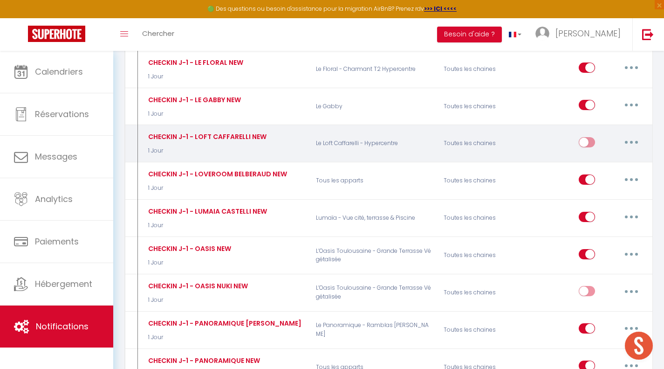
click at [626, 135] on button "button" at bounding box center [631, 142] width 26 height 15
click at [623, 155] on link "Editer" at bounding box center [607, 163] width 69 height 16
checkbox input "true"
checkbox input "false"
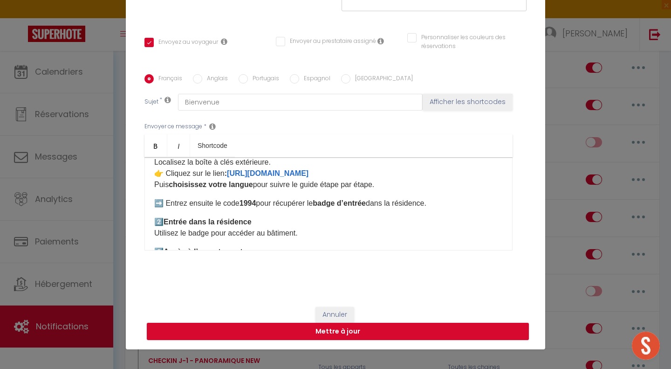
scroll to position [182, 0]
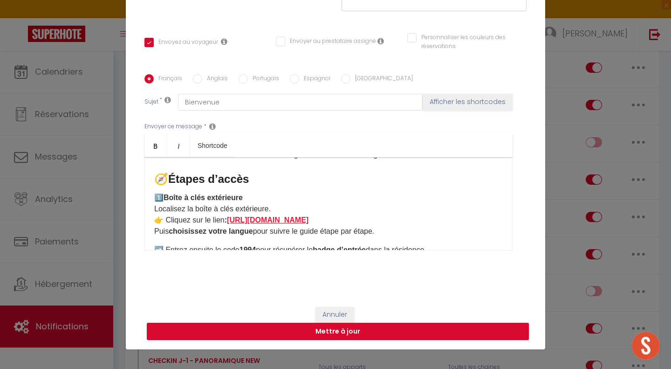
drag, startPoint x: 324, startPoint y: 217, endPoint x: 231, endPoint y: 223, distance: 93.4
click at [231, 223] on p "1️⃣ Boîte à clés extérieure Localisez la boîte à clés extérieure. 👉 Cliquez sur…" at bounding box center [328, 214] width 349 height 45
drag, startPoint x: 204, startPoint y: 80, endPoint x: 251, endPoint y: 145, distance: 80.2
click at [204, 80] on label "Anglais" at bounding box center [215, 79] width 26 height 10
click at [202, 80] on input "Anglais" at bounding box center [197, 78] width 9 height 9
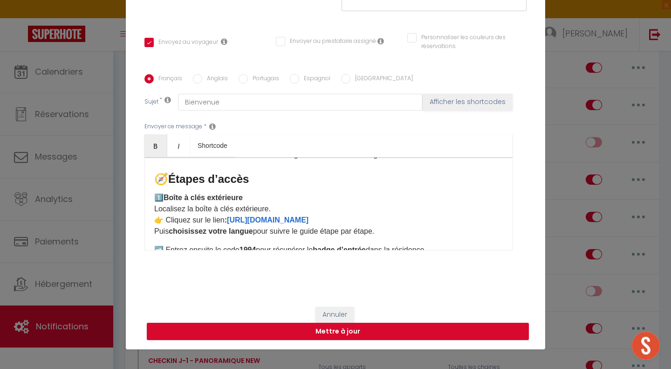
radio input "true"
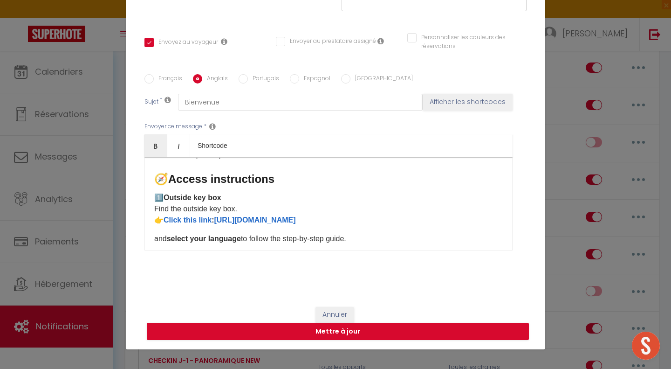
checkbox input "true"
checkbox input "false"
drag, startPoint x: 308, startPoint y: 215, endPoint x: 219, endPoint y: 225, distance: 89.0
click at [219, 225] on p "1️⃣ Outside key box Find the outside key box. 👉 Click this link : [URL][DOMAIN_…" at bounding box center [328, 209] width 349 height 34
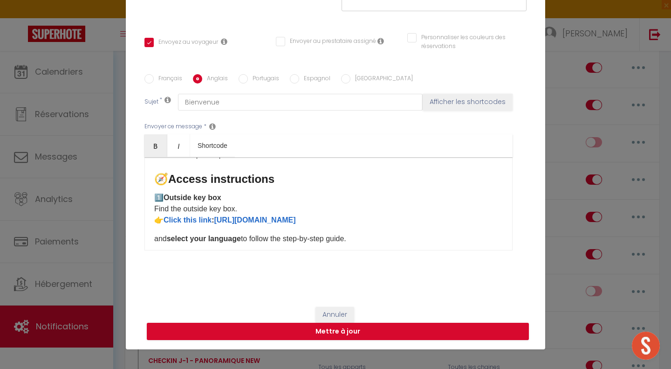
click at [210, 219] on link "Click this link" at bounding box center [188, 220] width 48 height 8
click at [342, 219] on p "1️⃣ Outside key box Find the outside key box. 👉 Click this lin k : [URL][DOMAIN…" at bounding box center [328, 209] width 349 height 34
drag, startPoint x: 161, startPoint y: 220, endPoint x: 206, endPoint y: 219, distance: 44.8
click at [206, 219] on p "1️⃣ Outside key box Find the outside key box. 👉 Click this lin k : [URL][DOMAIN…" at bounding box center [328, 209] width 349 height 34
click at [355, 229] on div "​ Hello, Your stay is coming soon! 🌿 Here is all the information you need for y…" at bounding box center [328, 203] width 368 height 93
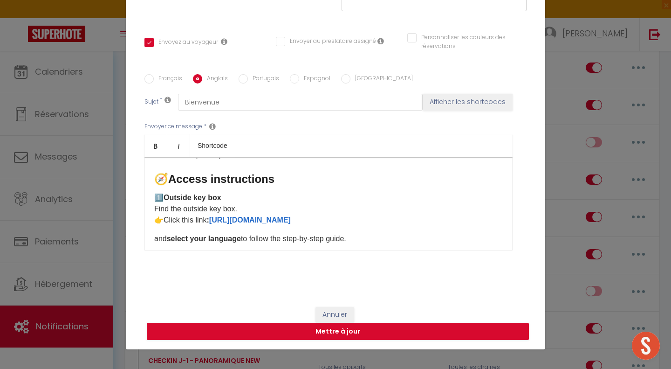
click at [255, 75] on label "Portugais" at bounding box center [263, 79] width 31 height 10
click at [248, 75] on input "Portugais" at bounding box center [243, 78] width 9 height 9
radio input "true"
checkbox input "true"
checkbox input "false"
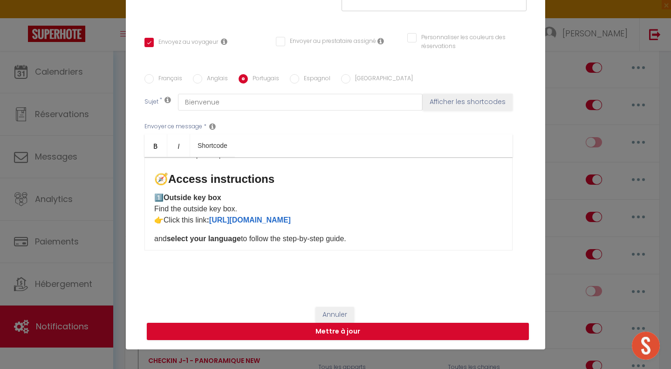
checkbox input "false"
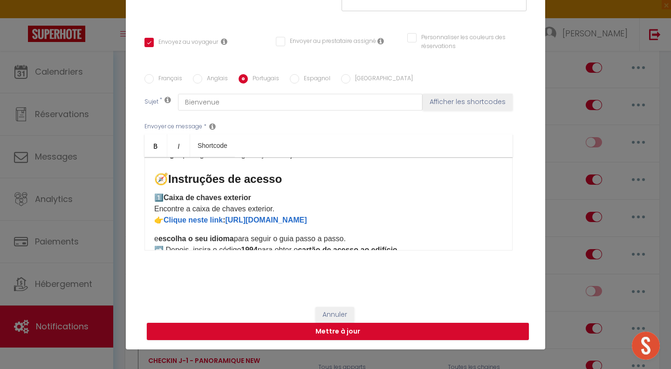
drag, startPoint x: 322, startPoint y: 219, endPoint x: 228, endPoint y: 218, distance: 94.1
click at [228, 218] on p "1️⃣ Caixa de chaves exterior Encontre a caixa de chaves exterior. 👉 Clique nest…" at bounding box center [328, 209] width 349 height 34
drag, startPoint x: 222, startPoint y: 219, endPoint x: 173, endPoint y: 220, distance: 48.9
click at [173, 220] on strong "Clique neste link : [URL][DOMAIN_NAME] ​" at bounding box center [236, 220] width 144 height 8
click at [306, 81] on label "Espagnol" at bounding box center [314, 79] width 31 height 10
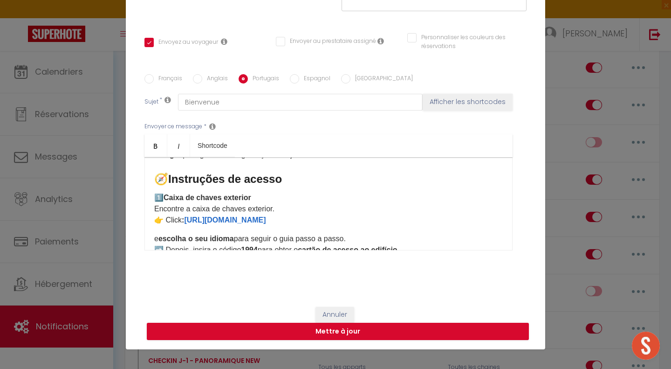
click at [299, 81] on input "Espagnol" at bounding box center [294, 78] width 9 height 9
radio input "true"
checkbox input "true"
checkbox input "false"
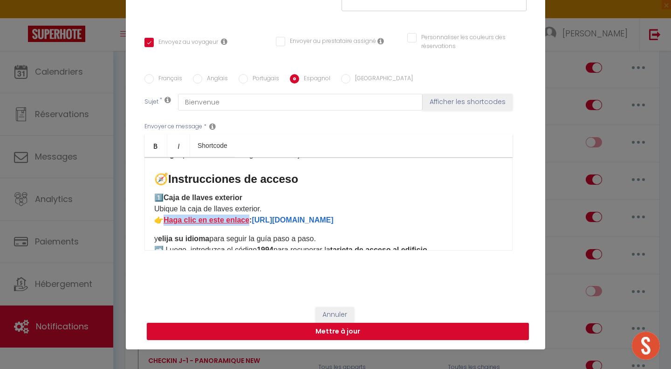
drag, startPoint x: 248, startPoint y: 218, endPoint x: 164, endPoint y: 215, distance: 84.4
click at [164, 216] on strong "Haga clic en este enlace : [URL][DOMAIN_NAME] ​" at bounding box center [249, 220] width 170 height 8
click at [294, 219] on p "1️⃣ Caja de llaves exterior Ubique la caja de llaves exterior. 👉 Clic : [URL][D…" at bounding box center [328, 209] width 349 height 34
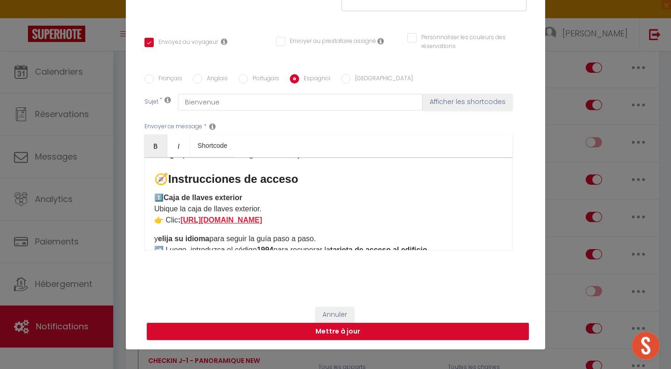
drag, startPoint x: 246, startPoint y: 222, endPoint x: 183, endPoint y: 222, distance: 62.4
click at [183, 222] on p "1️⃣ Caja de llaves exterior Ubique la caja de llaves exterior. 👉 Clic : [URL][D…" at bounding box center [328, 209] width 349 height 34
click at [258, 76] on label "Portugais" at bounding box center [263, 79] width 31 height 10
click at [248, 76] on input "Portugais" at bounding box center [243, 78] width 9 height 9
radio input "true"
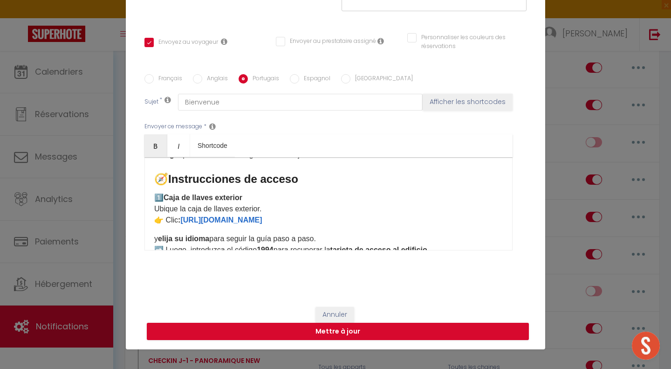
checkbox input "true"
checkbox input "false"
click at [312, 76] on label "Espagnol" at bounding box center [314, 79] width 31 height 10
click at [299, 76] on input "Espagnol" at bounding box center [294, 78] width 9 height 9
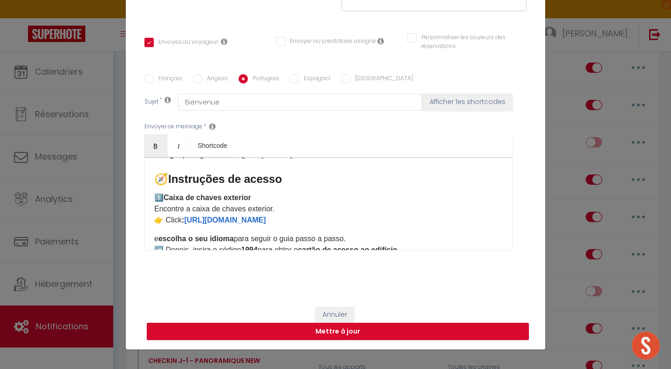
radio input "true"
checkbox input "true"
checkbox input "false"
click at [359, 74] on label "[GEOGRAPHIC_DATA]" at bounding box center [381, 79] width 62 height 10
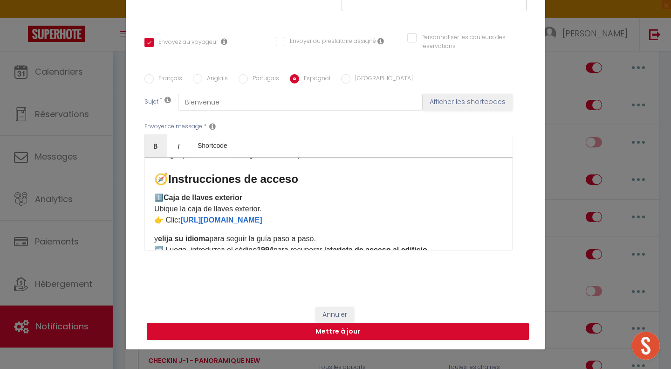
click at [350, 74] on input "[GEOGRAPHIC_DATA]" at bounding box center [345, 78] width 9 height 9
radio input "true"
checkbox input "true"
checkbox input "false"
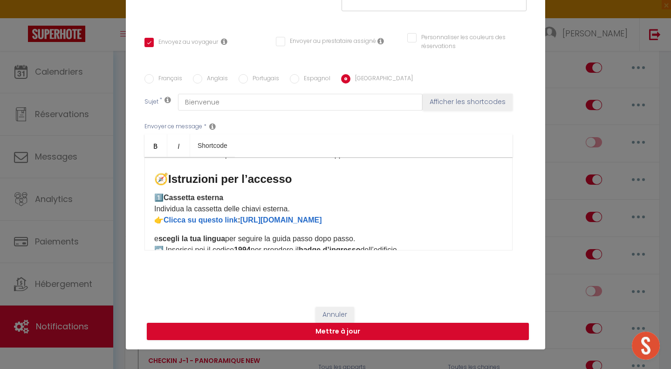
drag, startPoint x: 342, startPoint y: 221, endPoint x: 241, endPoint y: 214, distance: 101.9
click at [241, 214] on p "1️⃣ Cassetta esterna Individua la cassetta delle chiavi esterna. 👉 Clicca su qu…" at bounding box center [328, 209] width 349 height 34
drag, startPoint x: 234, startPoint y: 219, endPoint x: 164, endPoint y: 222, distance: 70.4
click at [164, 222] on strong "Clicca su questo link : [URL][DOMAIN_NAME] ​" at bounding box center [243, 220] width 158 height 8
click at [356, 216] on p "1️⃣ Cassetta esterna Individua la cassetta delle chiavi esterna. 👉 Clicca : [UR…" at bounding box center [328, 209] width 349 height 34
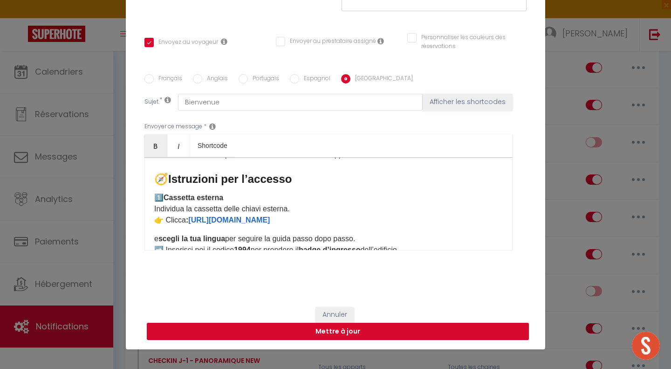
click at [390, 335] on button "Mettre à jour" at bounding box center [338, 331] width 382 height 18
checkbox input "true"
checkbox input "false"
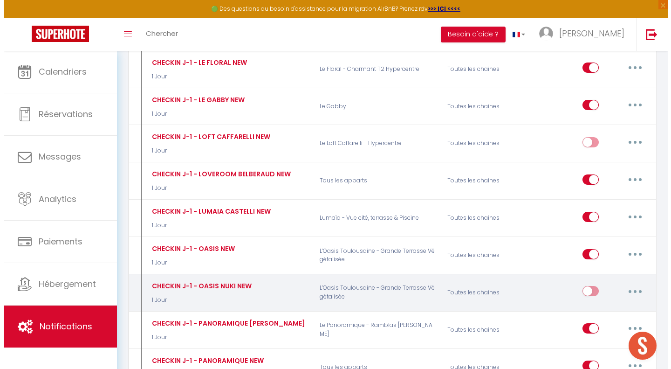
scroll to position [0, 0]
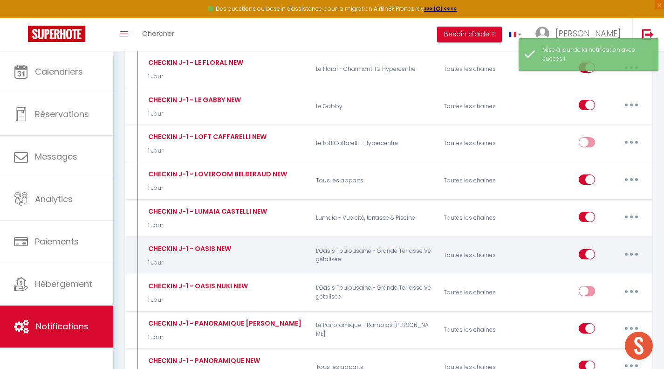
checkbox input "false"
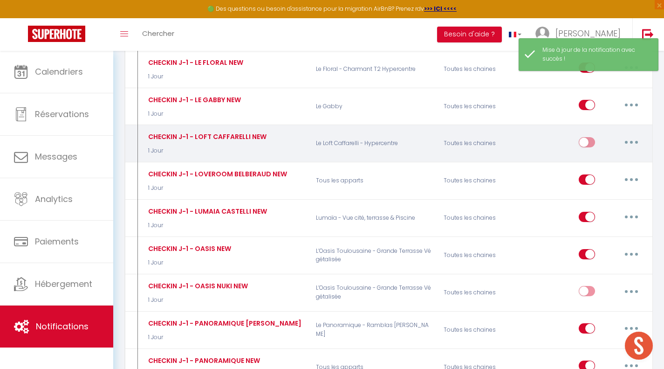
click at [635, 135] on button "button" at bounding box center [631, 142] width 26 height 15
click at [621, 155] on link "Editer" at bounding box center [607, 163] width 69 height 16
type input "CHECKIN J-1 - LOFT CAFFARELLI NEW"
select select "1 Jour"
select select "if_booking_is_paid"
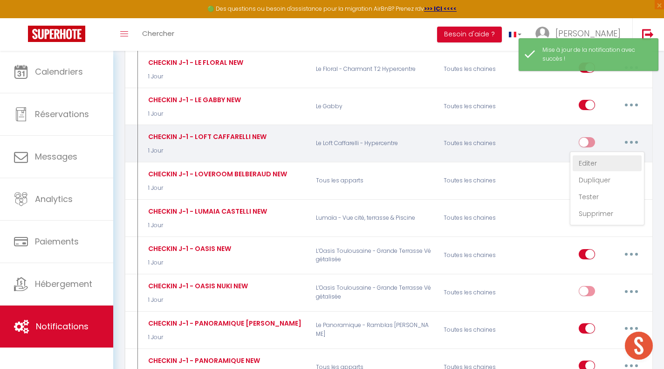
checkbox input "true"
checkbox input "false"
radio input "true"
type input "Bienvenue"
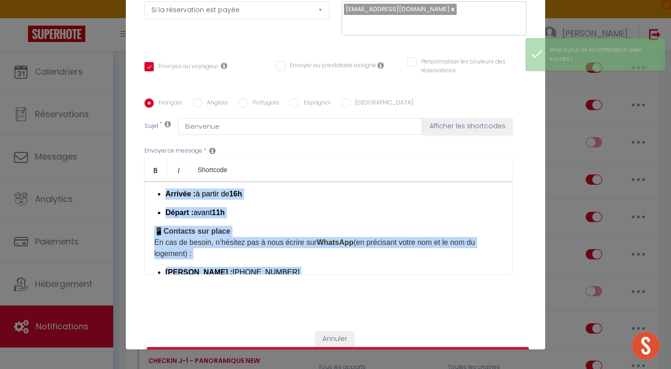
scroll to position [164, 0]
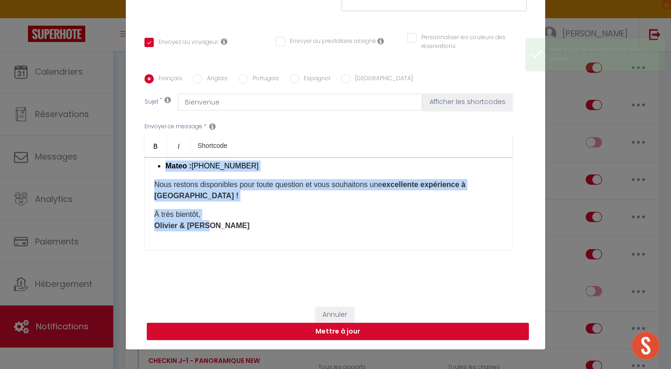
drag, startPoint x: 185, startPoint y: 242, endPoint x: 275, endPoint y: 353, distance: 142.5
click at [275, 353] on div "Modifier la notification × Titre * CHECKIN J-1 - LOFT CAFFARELLI NEW Pour cet h…" at bounding box center [335, 184] width 671 height 369
copy div "​ Loremip, Dolor sitame consecte ! 🌿 Adipi elitse doe temporincidi utlaboreetd …"
click at [255, 206] on div "​ Bonjour, Votre séjour approche ! 🌿 Voici toutes les informations nécessaires …" at bounding box center [328, 203] width 368 height 93
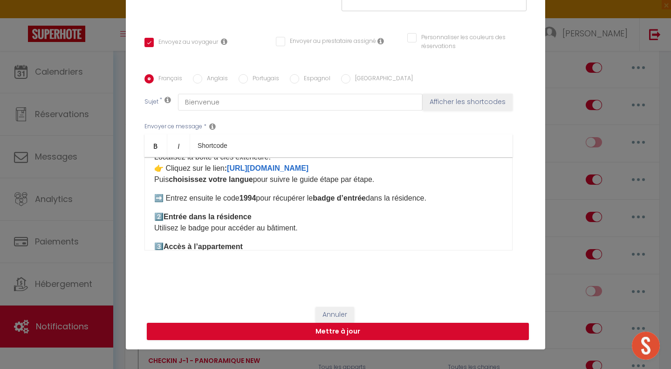
scroll to position [228, 0]
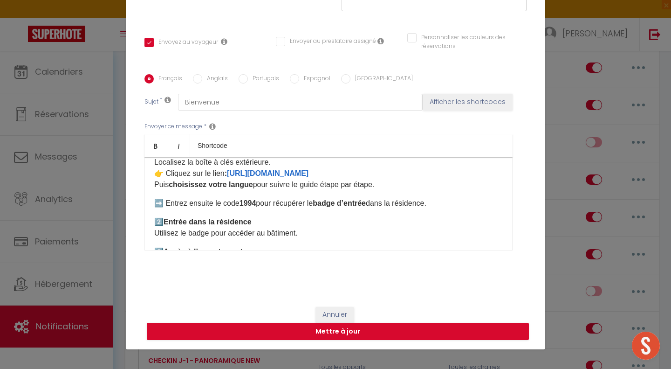
drag, startPoint x: 348, startPoint y: 172, endPoint x: 230, endPoint y: 172, distance: 117.9
click at [230, 172] on p "1️⃣ Boîte à clés extérieure Localisez la boîte à clés extérieure. 👉 Cliquez sur…" at bounding box center [328, 167] width 349 height 45
click at [151, 182] on div "​ Bonjour, Votre séjour approche ! 🌿 Voici toutes les informations nécessaires …" at bounding box center [328, 203] width 368 height 93
click at [217, 82] on label "Anglais" at bounding box center [215, 79] width 26 height 10
click at [202, 82] on input "Anglais" at bounding box center [197, 78] width 9 height 9
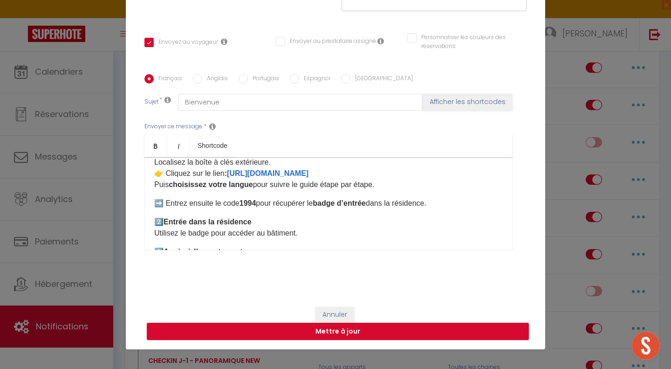
radio input "true"
checkbox input "true"
checkbox input "false"
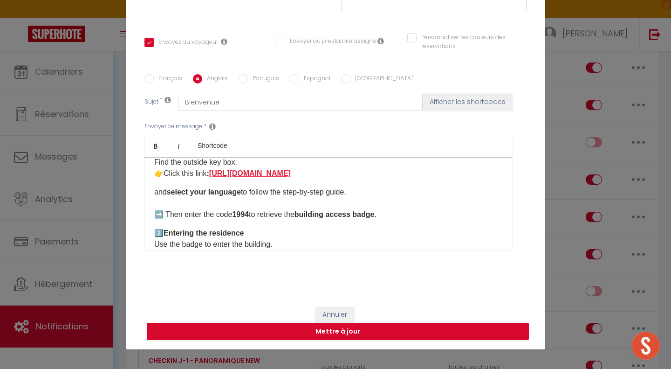
drag, startPoint x: 330, startPoint y: 175, endPoint x: 213, endPoint y: 173, distance: 117.0
click at [213, 173] on p "1️⃣ Outside key box Find the outside key box. 👉Click this link : [URL][DOMAIN_N…" at bounding box center [328, 162] width 349 height 34
click at [270, 75] on label "Portugais" at bounding box center [263, 79] width 31 height 10
click at [248, 75] on input "Portugais" at bounding box center [243, 78] width 9 height 9
radio input "true"
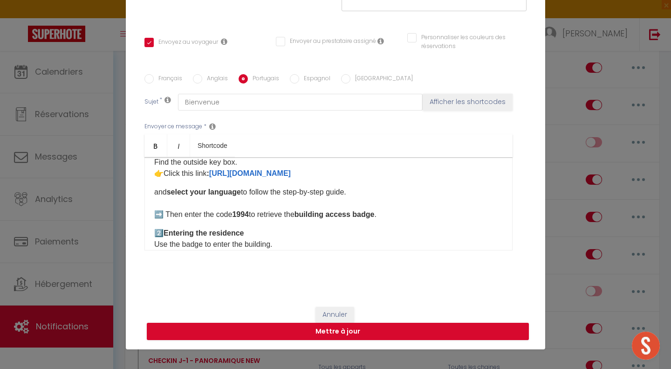
checkbox input "true"
checkbox input "false"
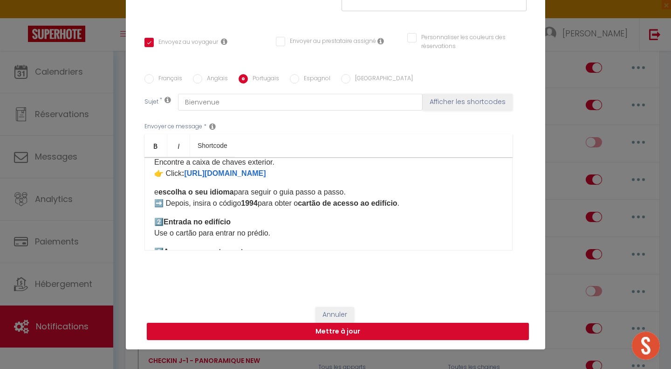
drag, startPoint x: 302, startPoint y: 172, endPoint x: 186, endPoint y: 175, distance: 115.6
click at [186, 175] on p "1️⃣ Caixa de chaves exterior Encontre a caixa de chaves exterior. 👉 Click : [UR…" at bounding box center [328, 162] width 349 height 34
click at [310, 79] on label "Espagnol" at bounding box center [314, 79] width 31 height 10
click at [299, 79] on input "Espagnol" at bounding box center [294, 78] width 9 height 9
radio input "true"
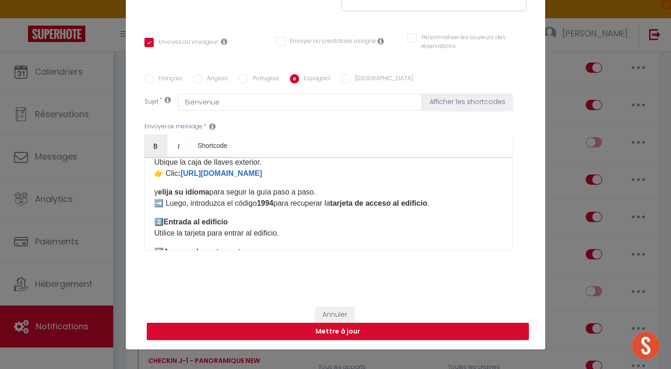
checkbox input "true"
checkbox input "false"
drag, startPoint x: 296, startPoint y: 170, endPoint x: 182, endPoint y: 173, distance: 113.7
click at [182, 173] on p "1️⃣ Caja de llaves exterior Ubique la caja de llaves exterior. 👉 Clic : [URL][D…" at bounding box center [328, 162] width 349 height 34
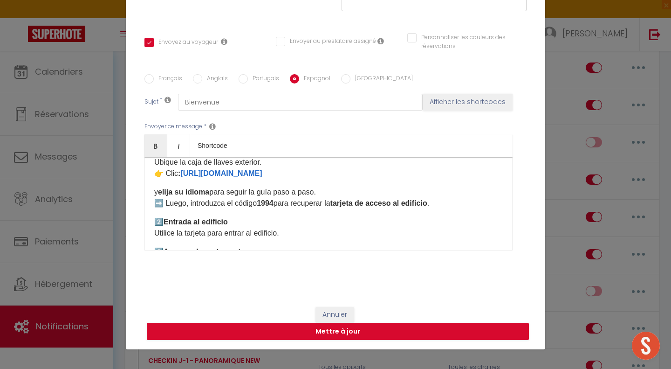
click at [366, 78] on div "Français Anglais Portugais Espagnol [GEOGRAPHIC_DATA]" at bounding box center [335, 79] width 382 height 10
click at [358, 79] on label "[GEOGRAPHIC_DATA]" at bounding box center [381, 79] width 62 height 10
click at [350, 79] on input "[GEOGRAPHIC_DATA]" at bounding box center [345, 78] width 9 height 9
radio input "true"
checkbox input "true"
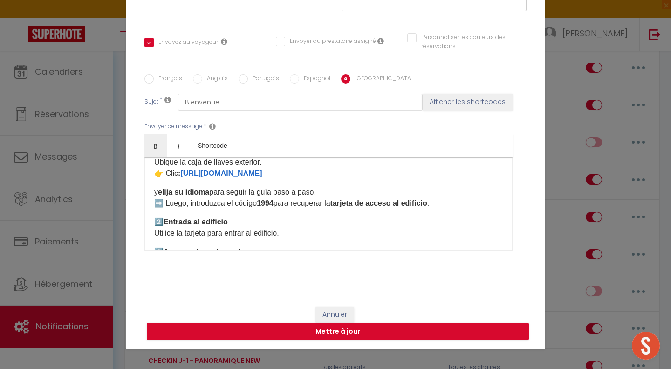
checkbox input "false"
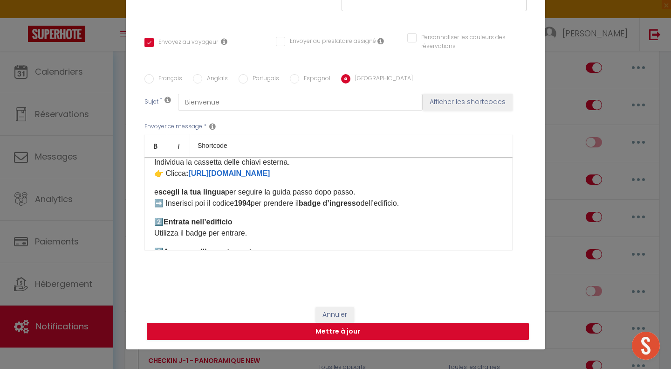
drag, startPoint x: 302, startPoint y: 177, endPoint x: 190, endPoint y: 178, distance: 112.3
click at [190, 178] on p "1️⃣ Cassetta esterna Individua la cassetta delle chiavi esterna. 👉 Clicca : [UR…" at bounding box center [328, 162] width 349 height 34
click at [357, 332] on button "Mettre à jour" at bounding box center [338, 331] width 382 height 18
checkbox input "true"
checkbox input "false"
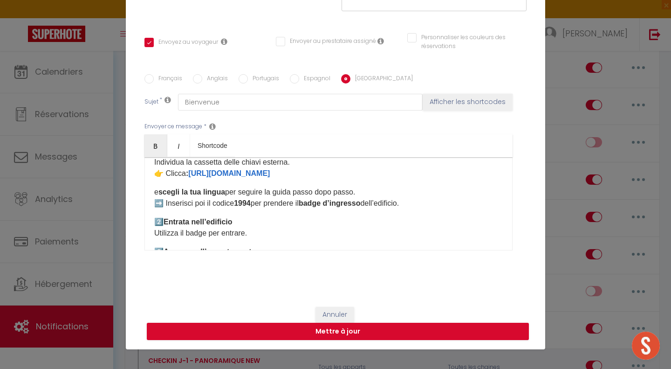
checkbox input "false"
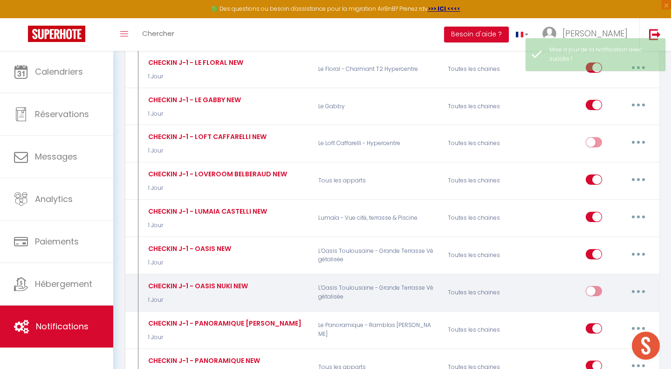
scroll to position [0, 0]
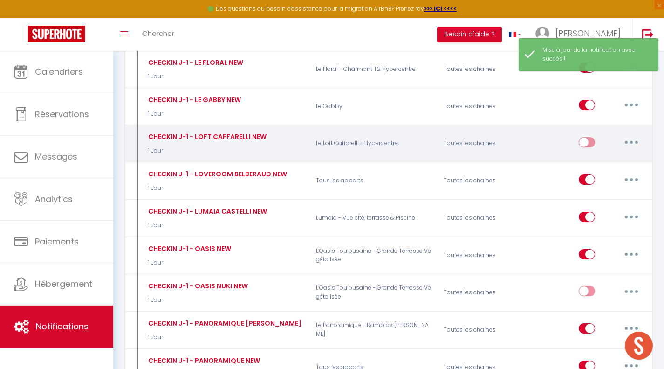
click at [635, 135] on button "button" at bounding box center [631, 142] width 26 height 15
click at [623, 155] on link "Editer" at bounding box center [607, 163] width 69 height 16
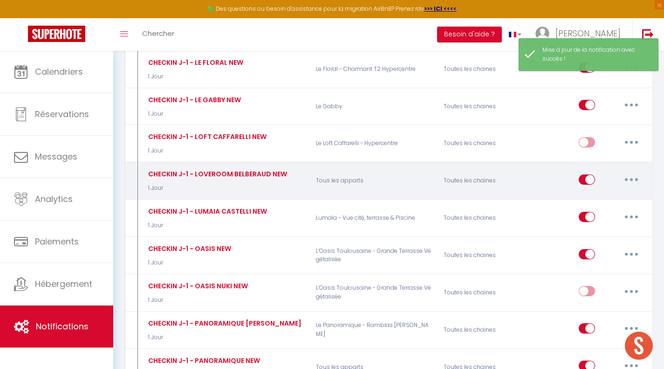
type input "CHECKIN J-1 - LOFT CAFFARELLI NEW"
select select "1 Jour"
select select "if_booking_is_paid"
checkbox input "true"
checkbox input "false"
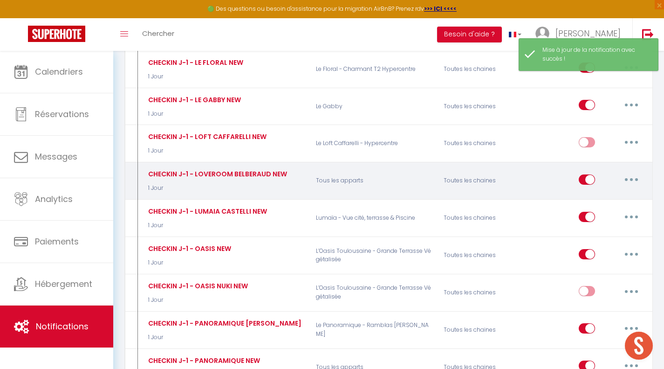
checkbox input "false"
radio input "true"
type input "Bienvenue"
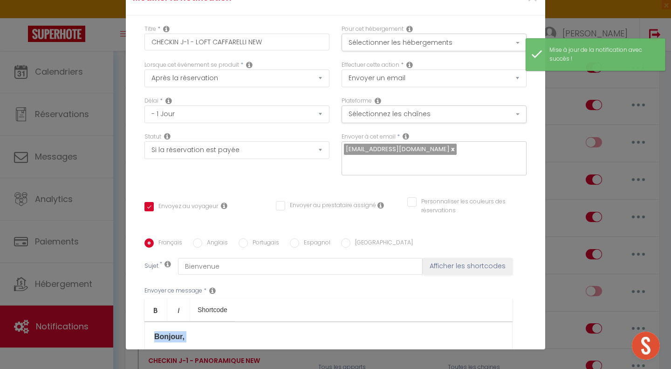
drag, startPoint x: 261, startPoint y: 241, endPoint x: 82, endPoint y: 99, distance: 228.1
click at [82, 99] on div "Modifier la notification × Titre * CHECKIN J-1 - LOFT CAFFARELLI NEW Pour cet h…" at bounding box center [335, 184] width 671 height 369
copy div "​ Loremip, Dolor sitame consecte ! 🌿 Adipi elitse doe temporincidi utlaboreetd …"
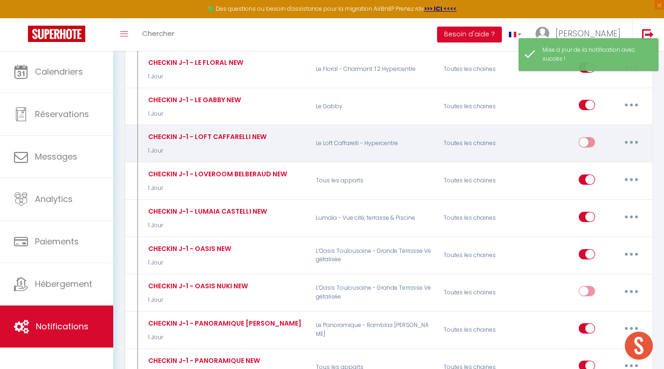
click at [591, 137] on input "checkbox" at bounding box center [587, 144] width 16 height 14
checkbox input "true"
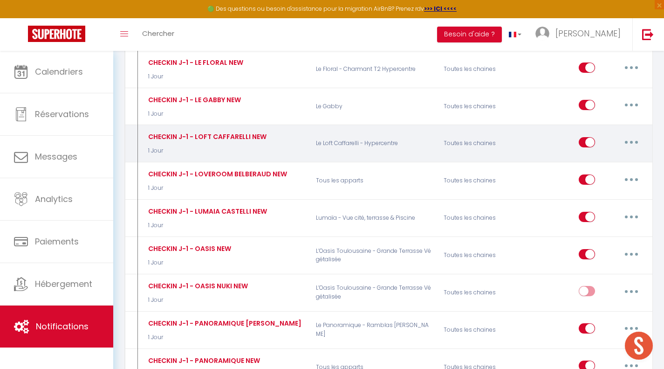
click at [633, 135] on button "button" at bounding box center [631, 142] width 26 height 15
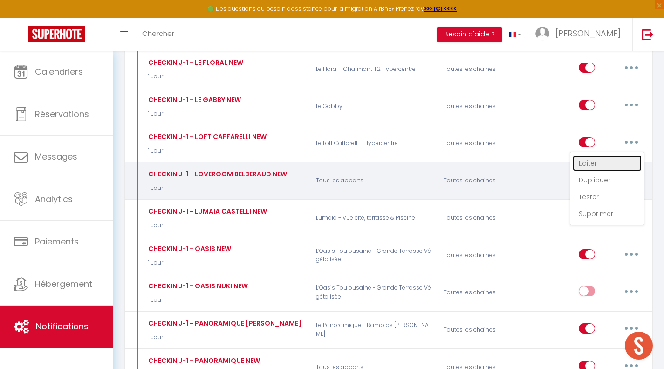
click at [619, 155] on link "Editer" at bounding box center [607, 163] width 69 height 16
type input "CHECKIN J-1 - LOFT CAFFARELLI NEW"
select select "1 Jour"
select select "if_booking_is_paid"
checkbox input "true"
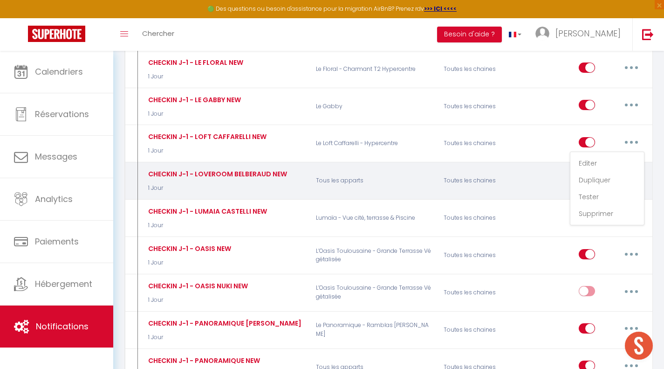
checkbox input "false"
radio input "true"
type input "Bienvenue"
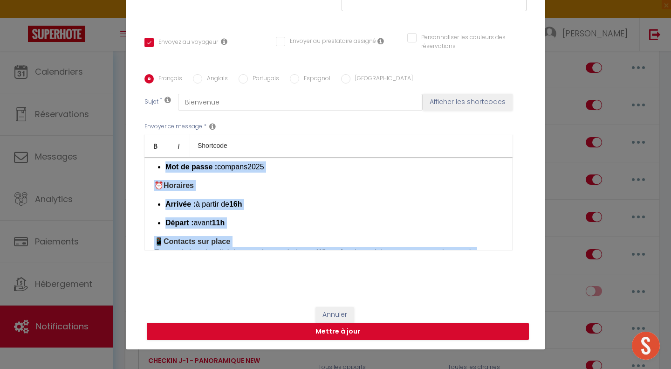
scroll to position [623, 0]
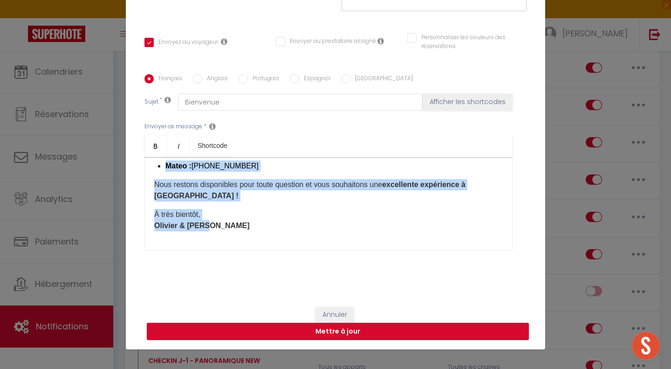
drag, startPoint x: 151, startPoint y: 168, endPoint x: 302, endPoint y: 270, distance: 183.0
click at [302, 270] on div "Français Anglais Portugais Espagnol Italien Sujet * Bienvenue Afficher les shor…" at bounding box center [335, 168] width 382 height 216
copy div "​ Loremip, Dolor sitame consecte ! 🌿 Adipi elitse doe temporincidi utlaboreetd …"
click at [367, 334] on button "Mettre à jour" at bounding box center [338, 331] width 382 height 18
checkbox input "true"
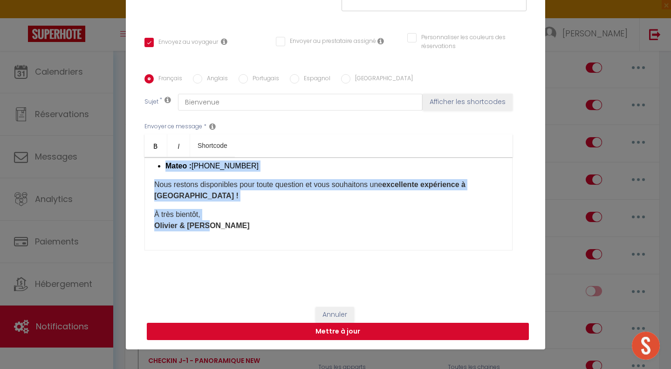
checkbox input "false"
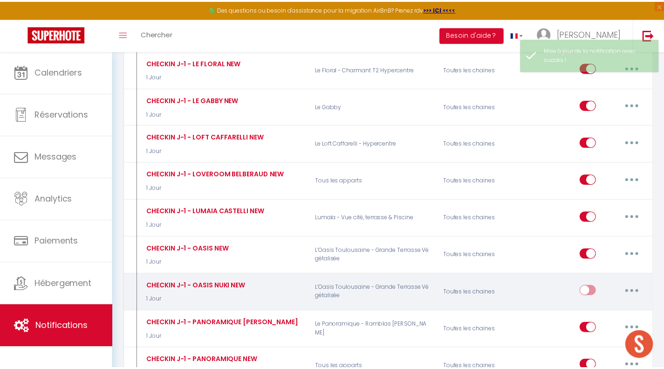
scroll to position [0, 0]
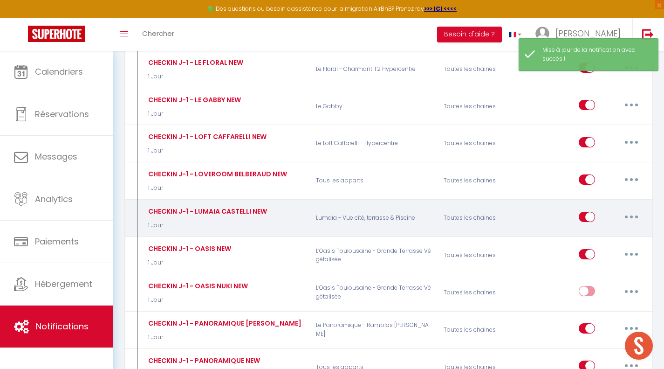
checkbox input "true"
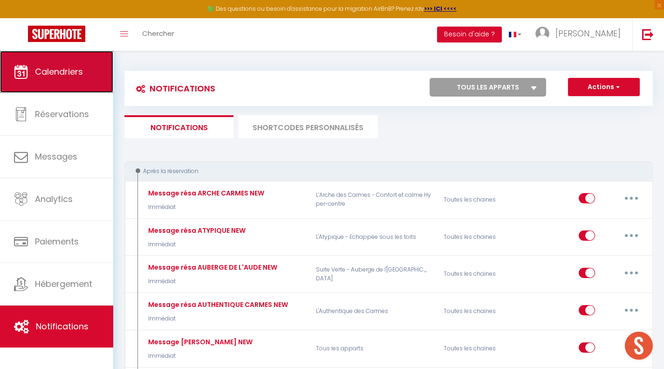
click at [62, 71] on span "Calendriers" at bounding box center [59, 72] width 48 height 12
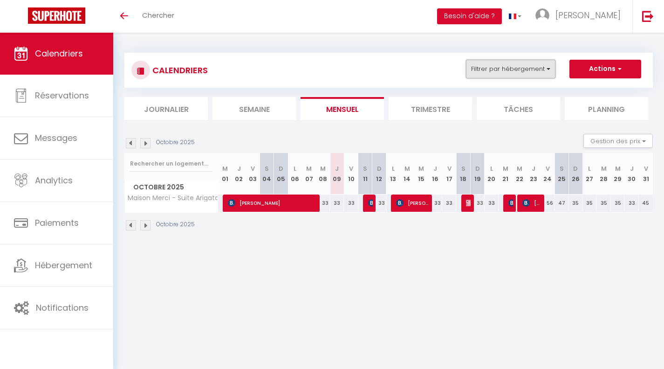
click at [522, 77] on button "Filtrer par hébergement" at bounding box center [510, 69] width 89 height 19
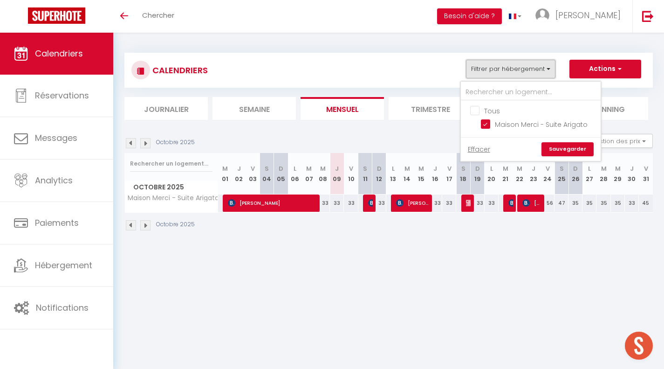
scroll to position [1218, 0]
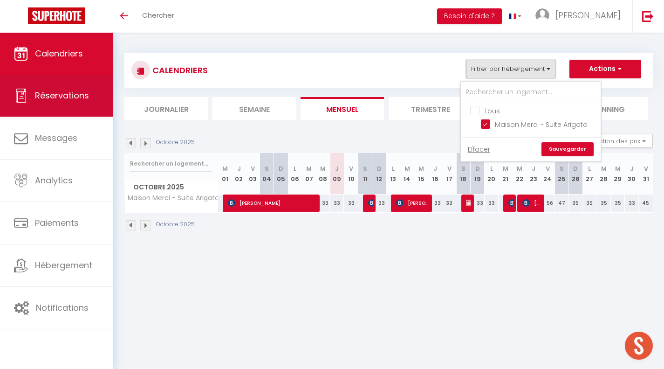
click at [79, 98] on span "Réservations" at bounding box center [62, 95] width 54 height 12
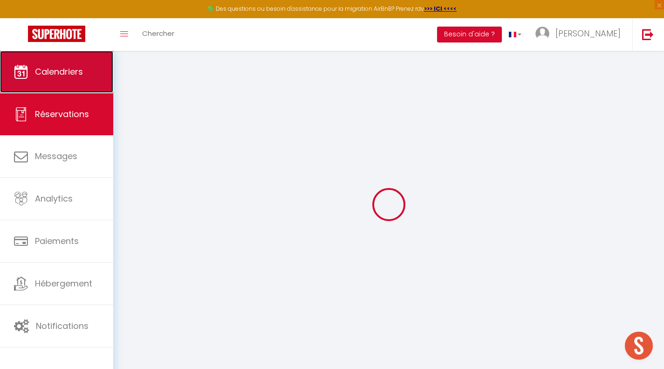
click at [87, 69] on link "Calendriers" at bounding box center [56, 72] width 113 height 42
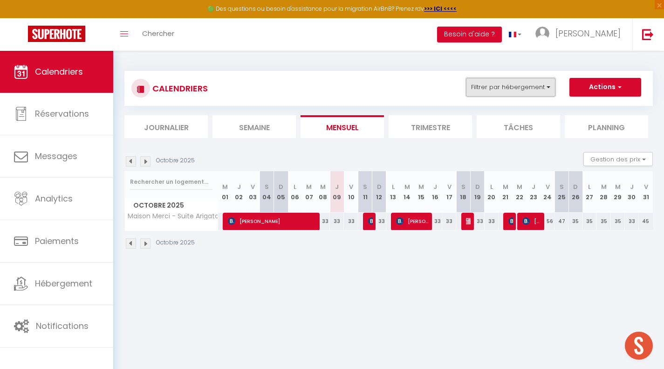
click at [513, 89] on button "Filtrer par hébergement" at bounding box center [510, 87] width 89 height 19
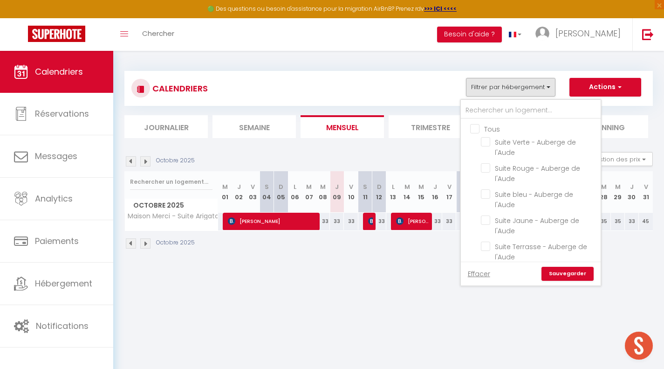
click at [476, 130] on input "Tous" at bounding box center [540, 127] width 140 height 9
checkbox input "true"
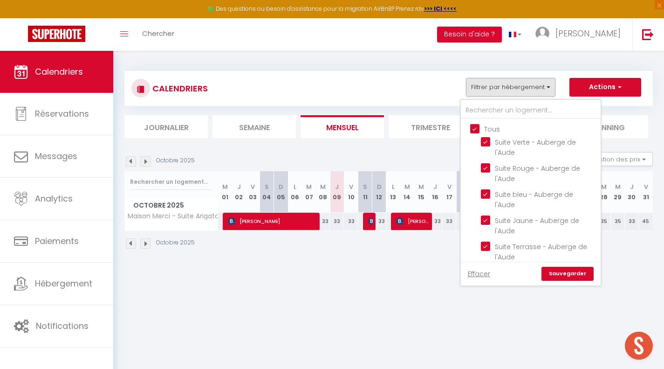
checkbox input "true"
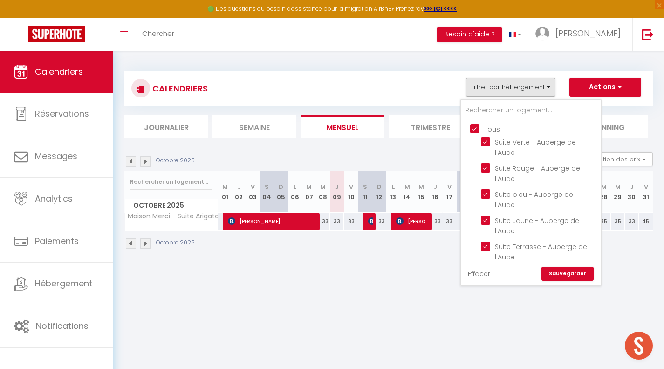
checkbox input "true"
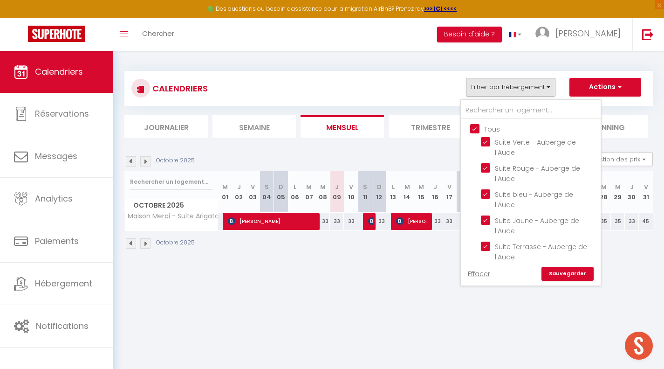
checkbox input "true"
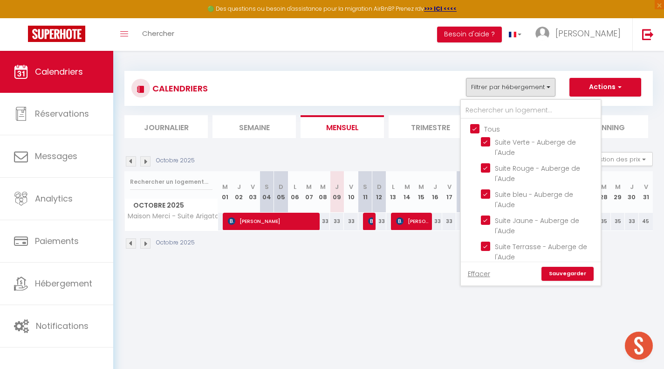
checkbox input "true"
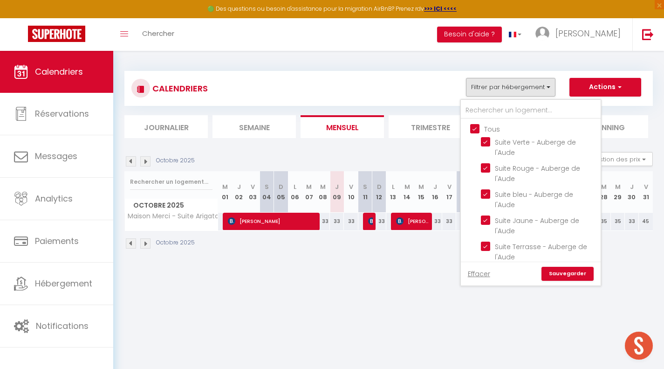
checkbox input "true"
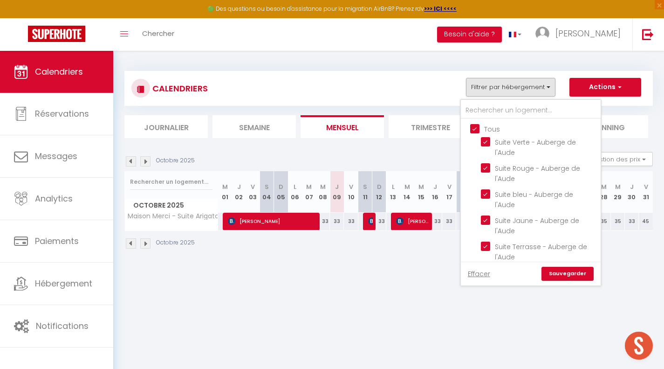
checkbox input "true"
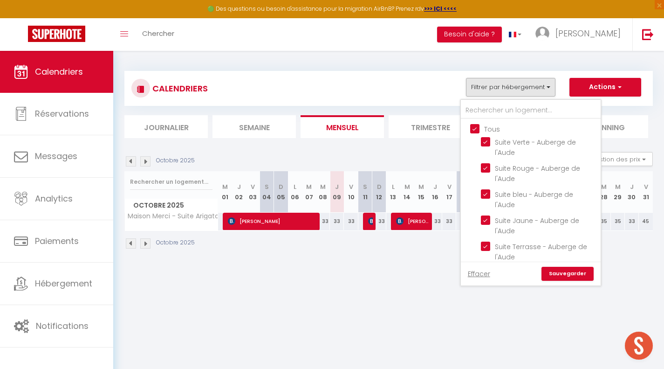
checkbox input "true"
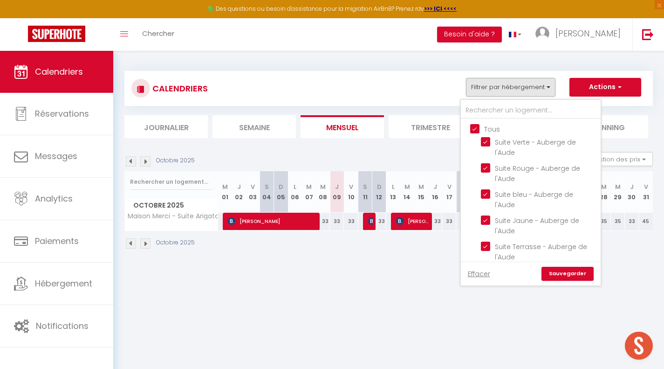
checkbox input "true"
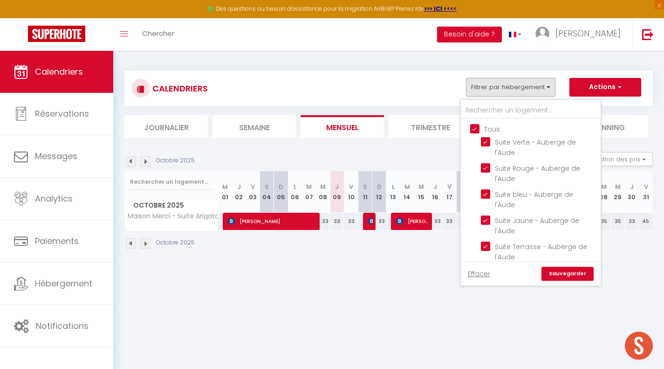
checkbox input "true"
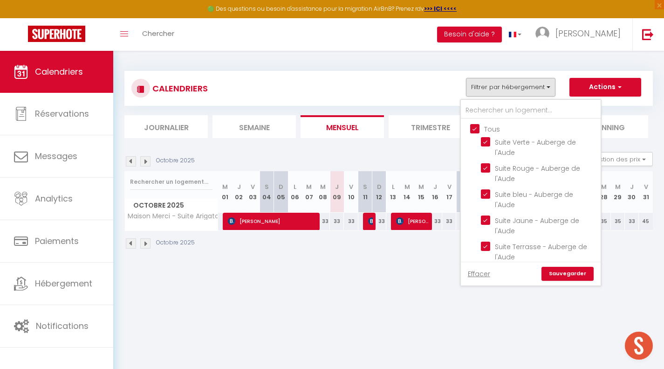
checkbox input "true"
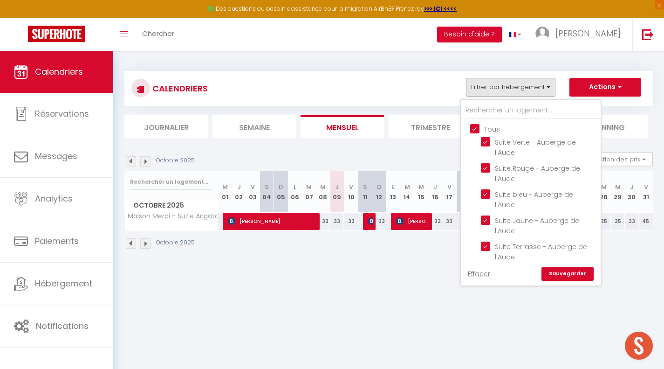
checkbox input "true"
click at [476, 130] on input "Tous" at bounding box center [540, 127] width 140 height 9
checkbox input "false"
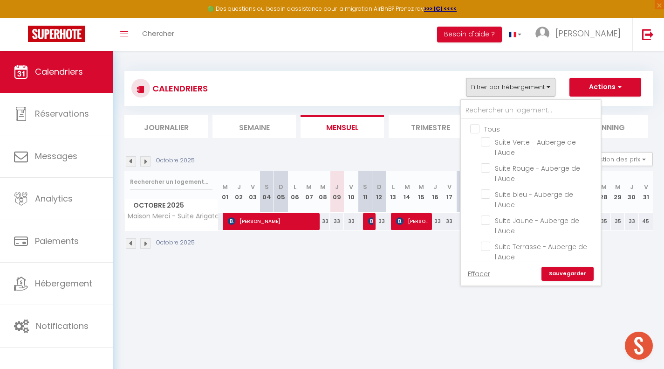
checkbox input "false"
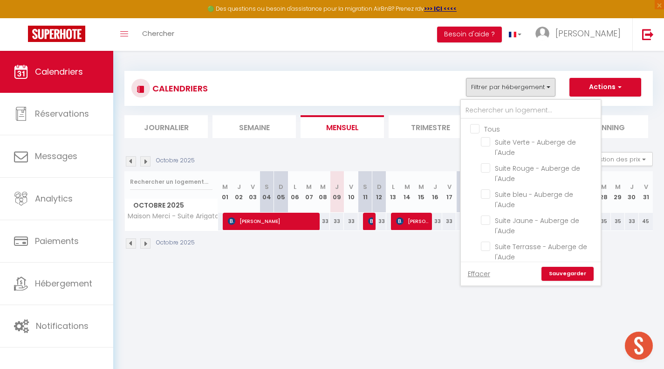
checkbox input "false"
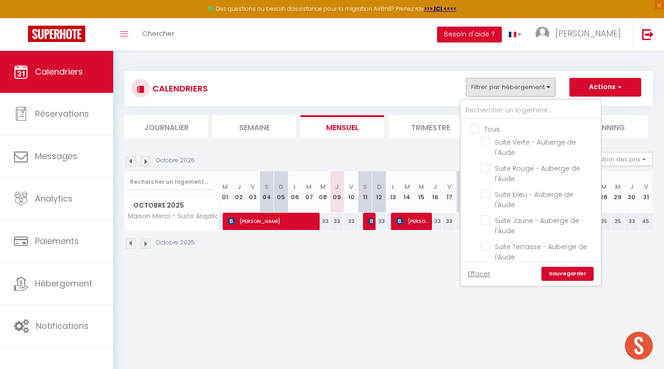
checkbox input "false"
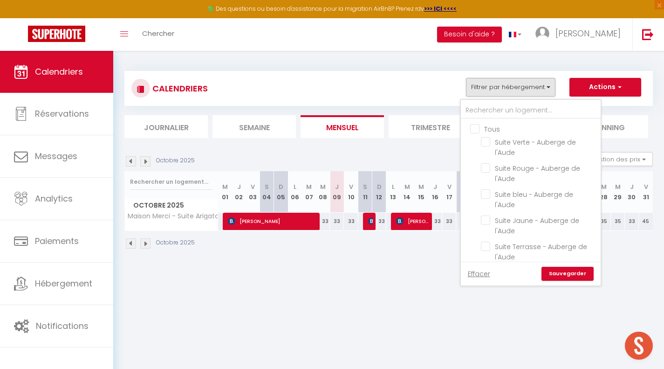
checkbox input "false"
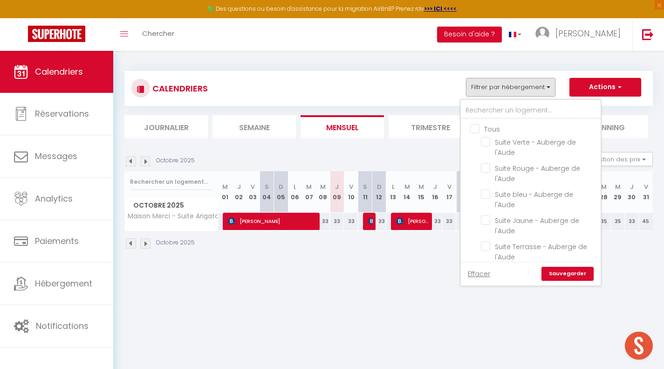
checkbox input "false"
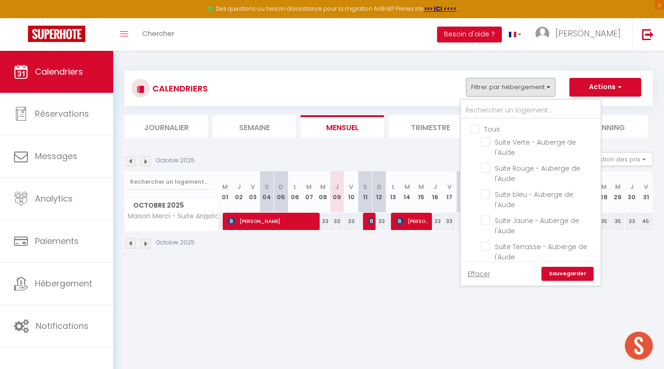
checkbox input "false"
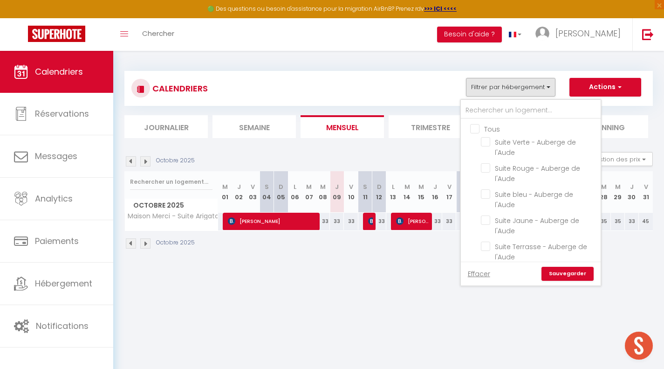
checkbox input "false"
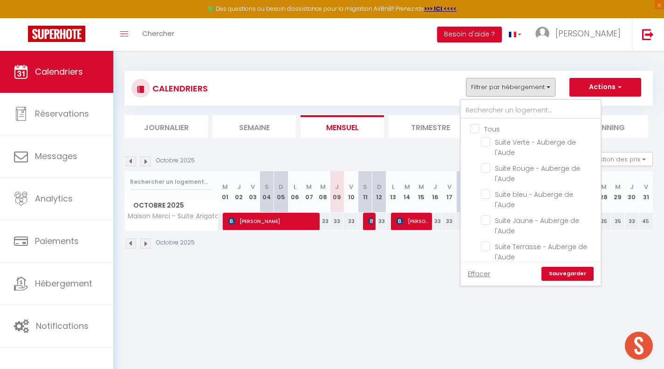
checkbox input "false"
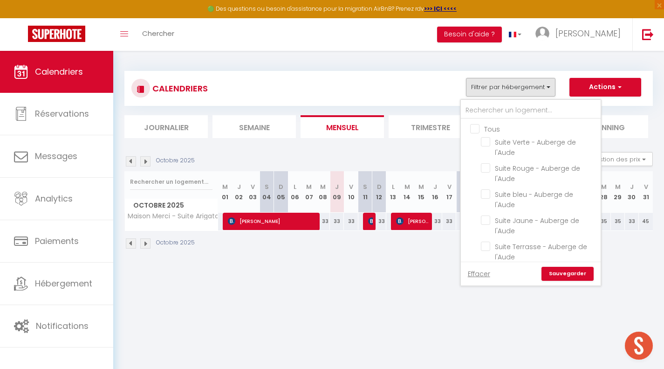
checkbox input "false"
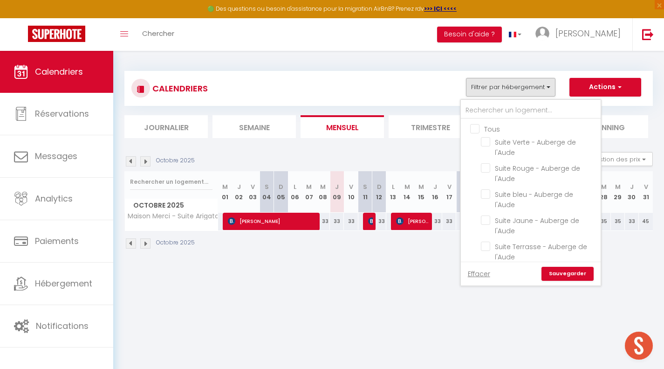
checkbox input "false"
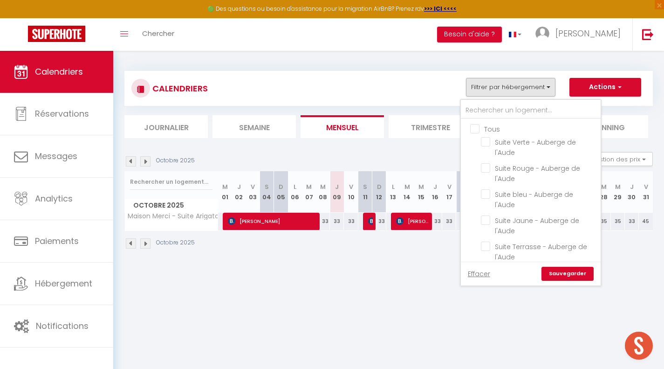
checkbox input "false"
click at [483, 111] on input "text" at bounding box center [531, 110] width 140 height 17
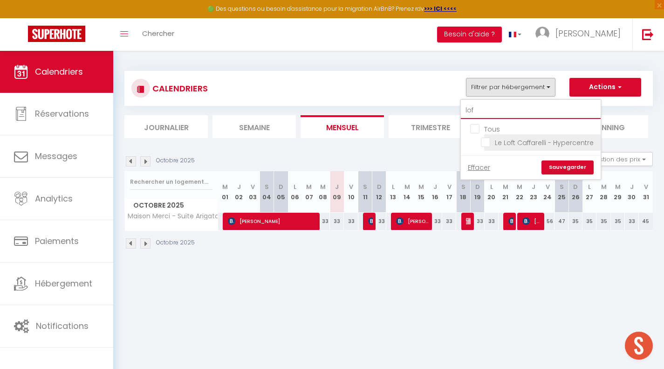
type input "lof"
click at [487, 143] on input "Le Loft Caffarelli - Hypercentre" at bounding box center [539, 141] width 116 height 9
checkbox input "true"
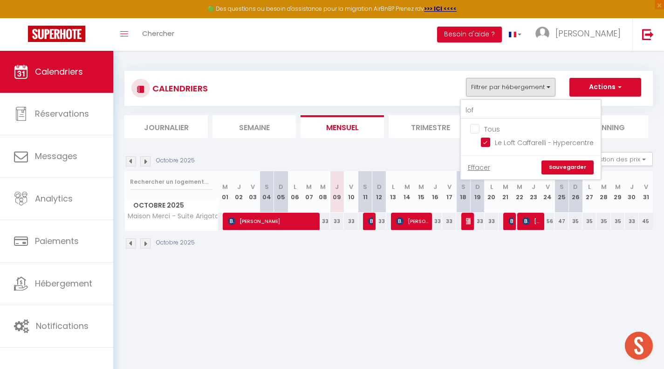
click at [569, 163] on link "Sauvegarder" at bounding box center [567, 167] width 52 height 14
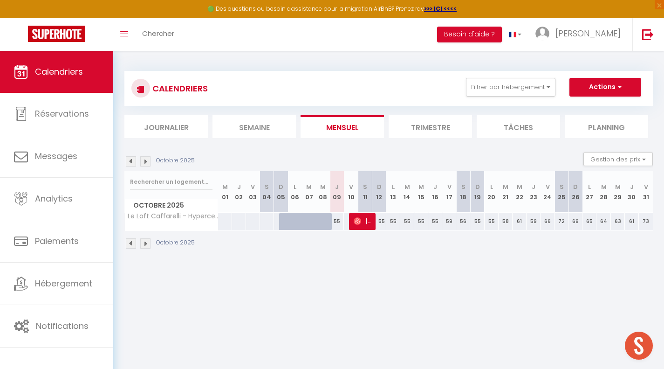
scroll to position [0, 0]
click at [393, 221] on div "55" at bounding box center [393, 220] width 14 height 17
type input "55"
select select "1"
type input "Lun 13 Octobre 2025"
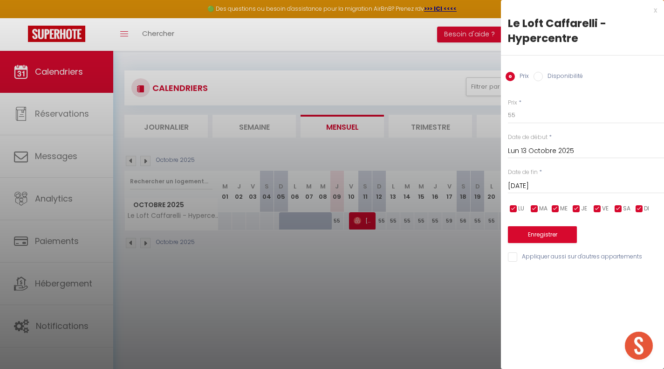
click at [538, 188] on input "Mar 14 Octobre 2025" at bounding box center [586, 186] width 156 height 12
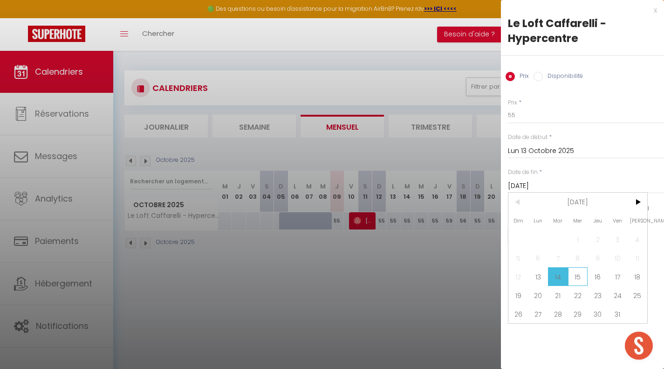
click at [575, 274] on span "15" at bounding box center [578, 276] width 20 height 19
type input "Mer 15 Octobre 2025"
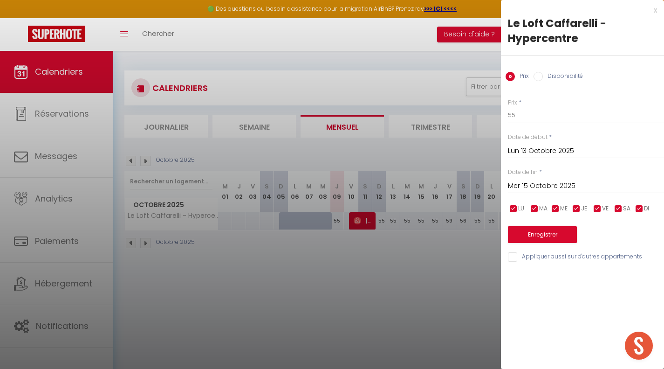
click at [563, 76] on label "Disponibilité" at bounding box center [563, 77] width 40 height 10
click at [543, 76] on input "Disponibilité" at bounding box center [538, 76] width 9 height 9
radio input "true"
radio input "false"
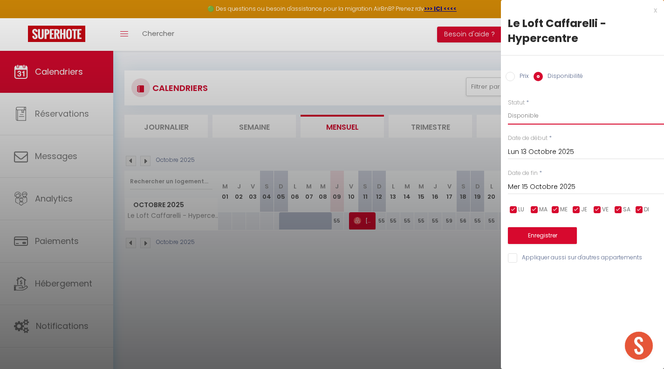
click at [549, 117] on select "Disponible Indisponible" at bounding box center [586, 116] width 156 height 18
select select "0"
click at [508, 107] on select "Disponible Indisponible" at bounding box center [586, 116] width 156 height 18
click at [554, 233] on button "Enregistrer" at bounding box center [542, 235] width 69 height 17
